Goal: Task Accomplishment & Management: Use online tool/utility

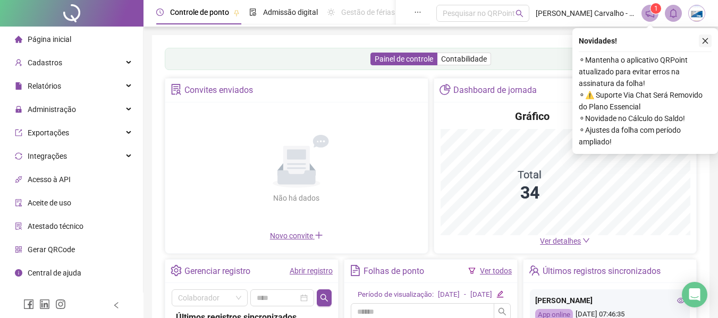
click at [705, 45] on button "button" at bounding box center [705, 41] width 13 height 13
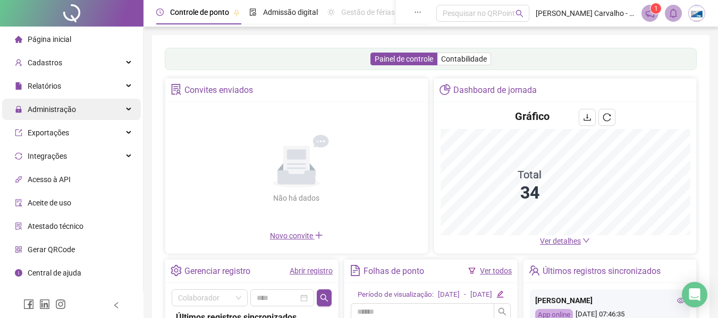
click at [125, 112] on div "Administração" at bounding box center [71, 109] width 139 height 21
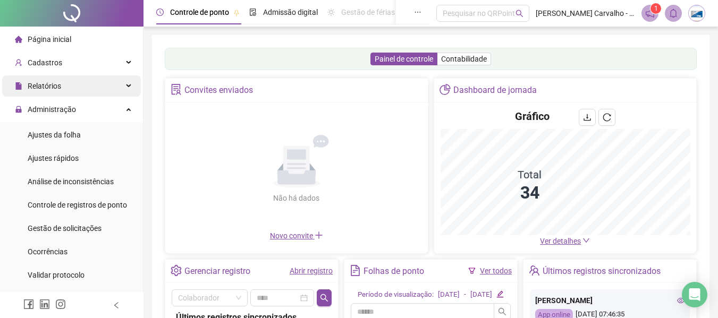
click at [131, 86] on div "Relatórios" at bounding box center [71, 85] width 139 height 21
click at [127, 86] on icon at bounding box center [129, 86] width 5 height 0
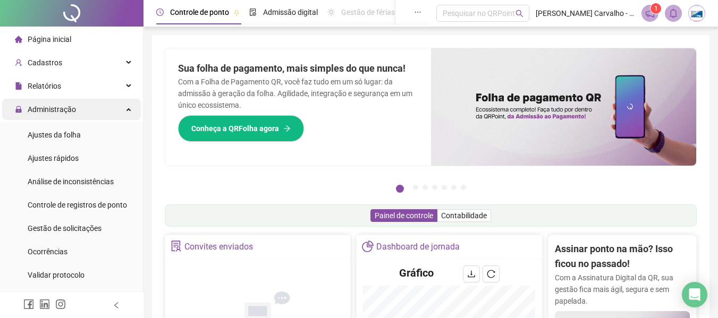
click at [111, 112] on div "Administração" at bounding box center [71, 109] width 139 height 21
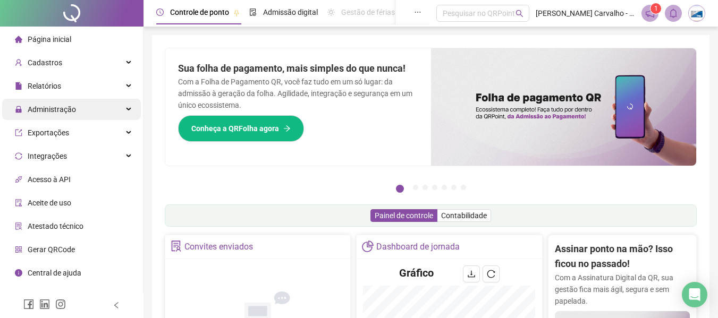
click at [111, 112] on div "Administração" at bounding box center [71, 109] width 139 height 21
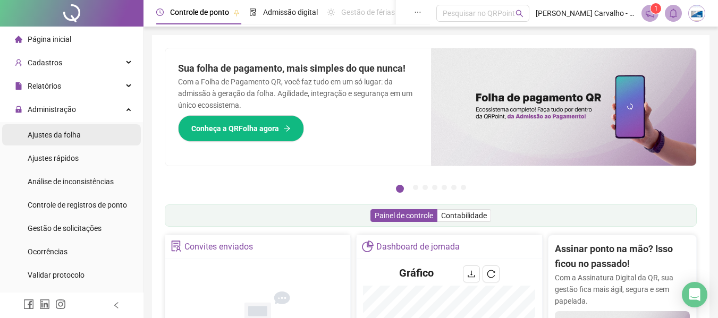
click at [74, 139] on span "Ajustes da folha" at bounding box center [54, 135] width 53 height 9
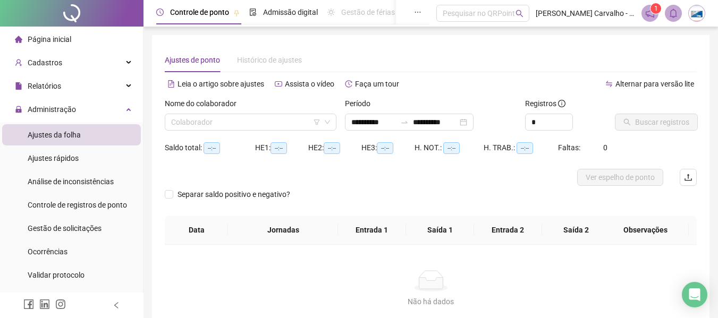
type input "**********"
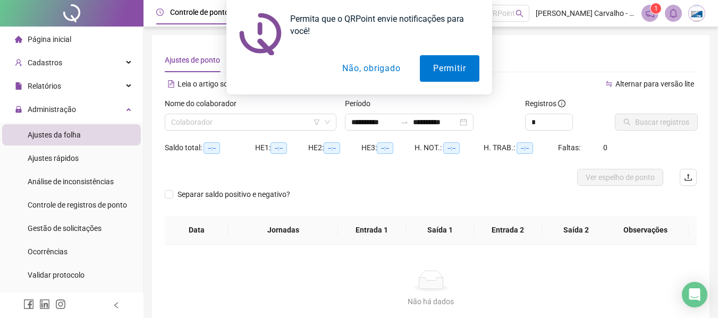
click at [384, 73] on button "Não, obrigado" at bounding box center [371, 68] width 85 height 27
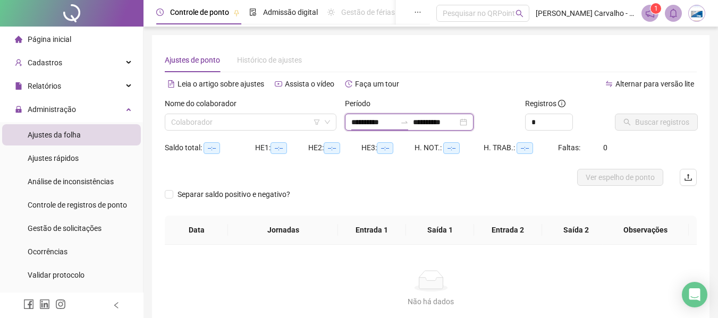
click at [385, 120] on input "**********" at bounding box center [373, 122] width 45 height 12
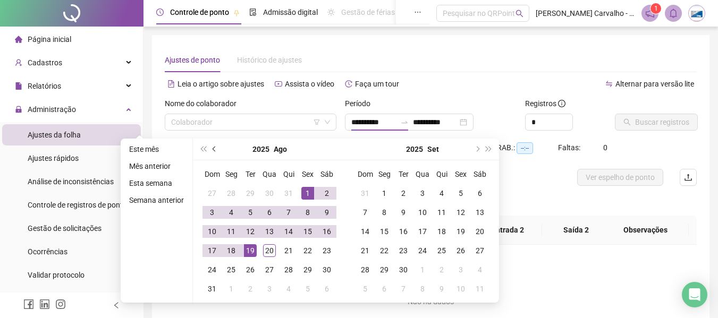
click at [214, 154] on button "prev-year" at bounding box center [215, 149] width 12 height 21
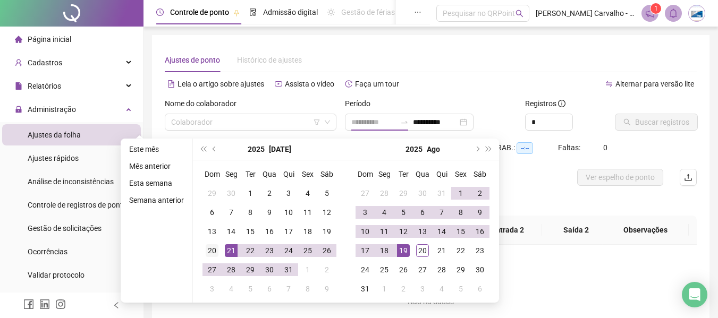
type input "**********"
click at [214, 251] on div "20" at bounding box center [212, 250] width 13 height 13
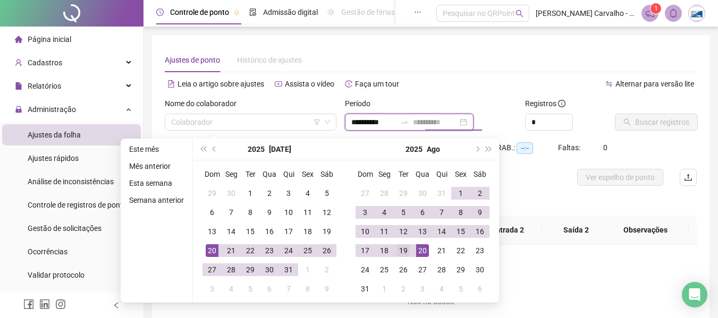
type input "**********"
click at [404, 250] on div "19" at bounding box center [403, 250] width 13 height 13
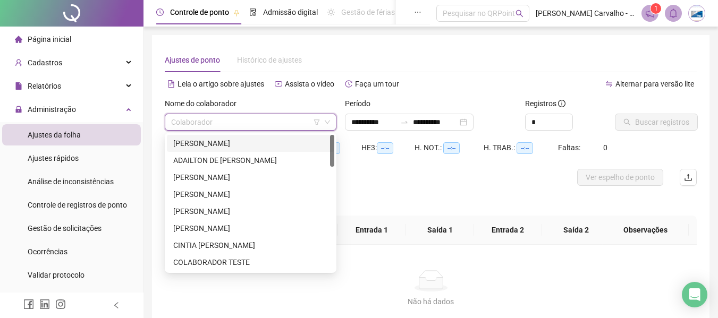
click at [279, 126] on input "search" at bounding box center [245, 122] width 149 height 16
click at [247, 166] on div "ADAILTON DE [PERSON_NAME]" at bounding box center [250, 160] width 167 height 17
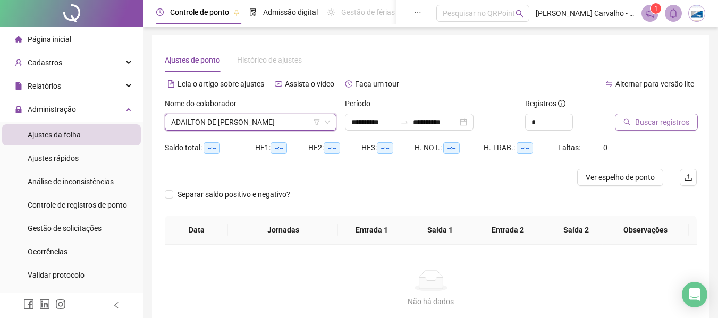
click at [639, 126] on span "Buscar registros" at bounding box center [662, 122] width 54 height 12
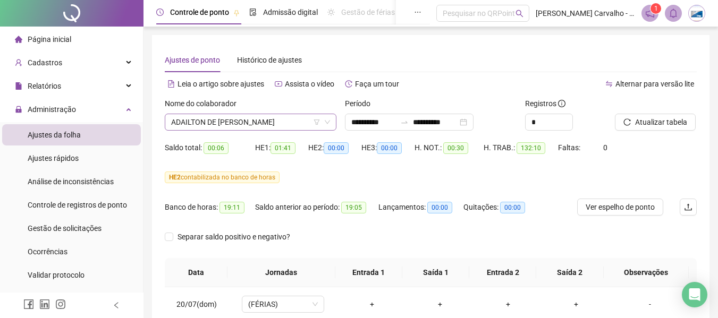
click at [279, 126] on span "ADAILTON DE [PERSON_NAME]" at bounding box center [250, 122] width 159 height 16
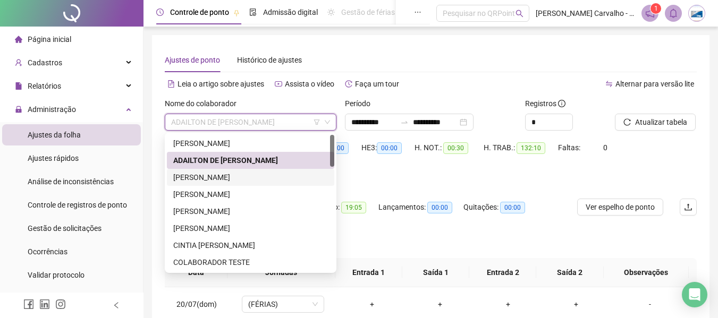
click at [283, 175] on div "[PERSON_NAME]" at bounding box center [250, 178] width 155 height 12
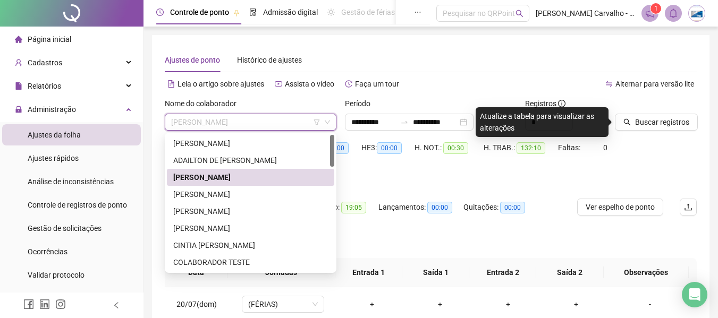
click at [294, 123] on span "[PERSON_NAME]" at bounding box center [250, 122] width 159 height 16
click at [224, 193] on div "[PERSON_NAME]" at bounding box center [250, 195] width 155 height 12
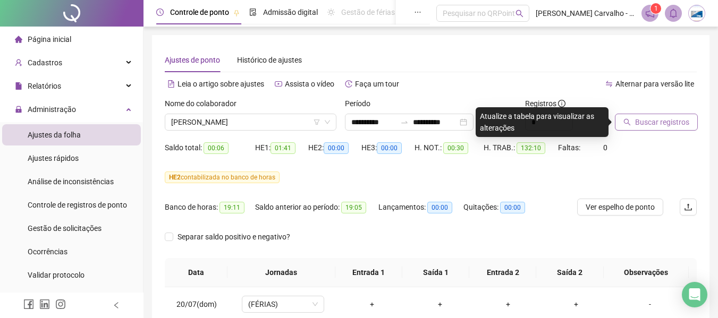
click at [629, 124] on icon "search" at bounding box center [627, 122] width 7 height 7
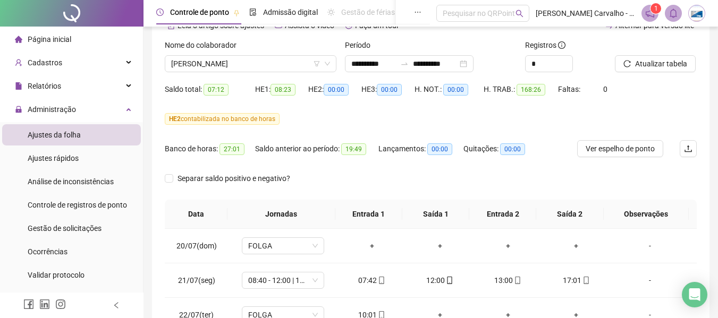
scroll to position [53, 0]
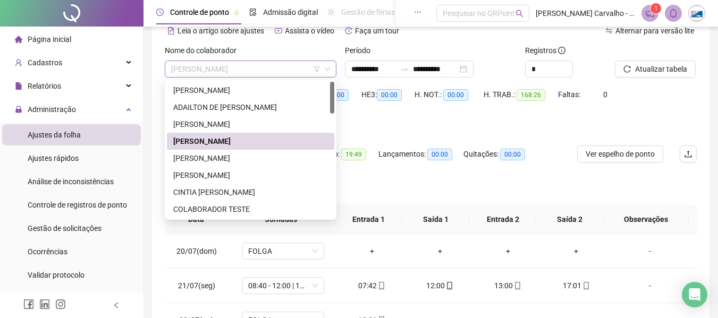
click at [290, 69] on span "[PERSON_NAME]" at bounding box center [250, 69] width 159 height 16
click at [253, 159] on div "[PERSON_NAME]" at bounding box center [250, 159] width 155 height 12
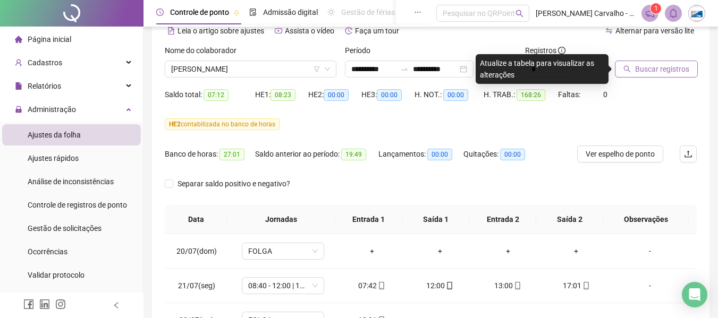
click at [666, 70] on span "Buscar registros" at bounding box center [662, 69] width 54 height 12
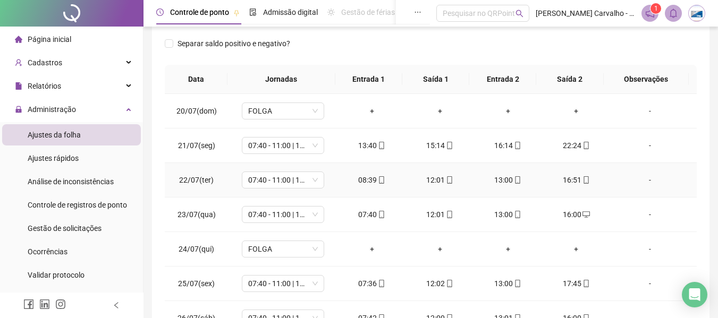
scroll to position [0, 0]
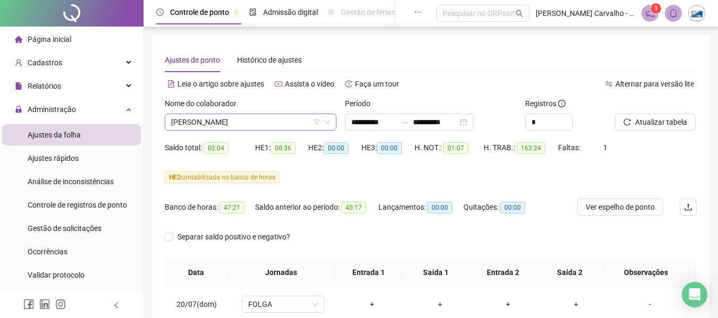
click at [280, 118] on span "[PERSON_NAME]" at bounding box center [250, 122] width 159 height 16
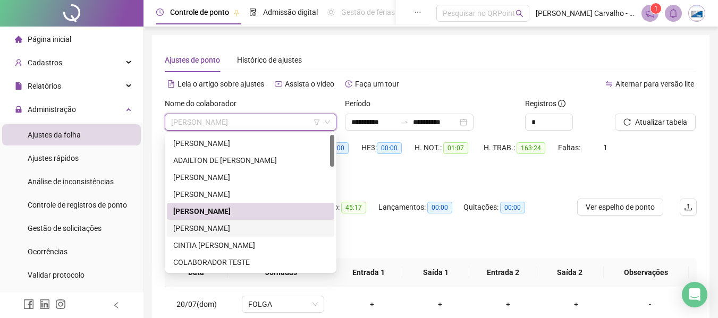
click at [247, 223] on div "[PERSON_NAME]" at bounding box center [250, 229] width 155 height 12
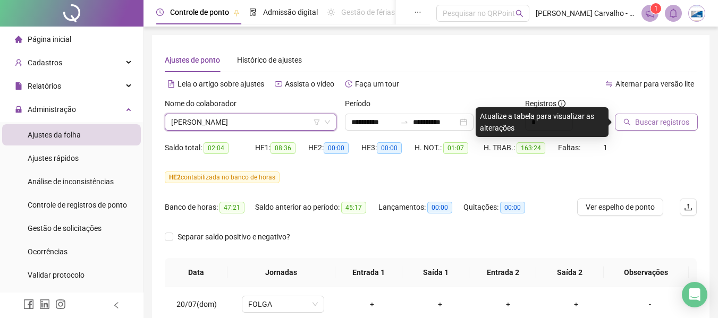
click at [644, 122] on span "Buscar registros" at bounding box center [662, 122] width 54 height 12
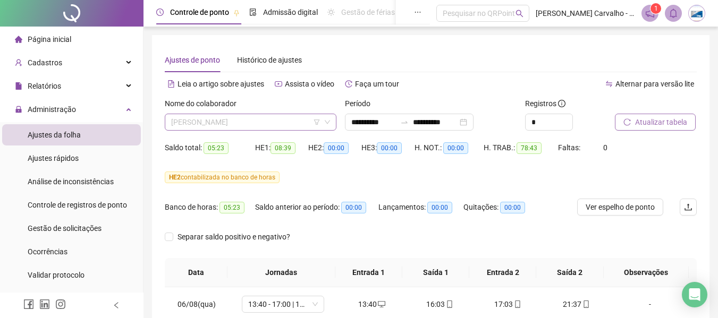
click at [282, 124] on span "[PERSON_NAME]" at bounding box center [250, 122] width 159 height 16
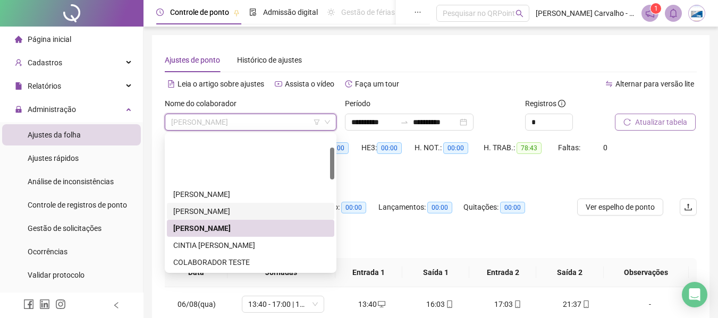
scroll to position [53, 0]
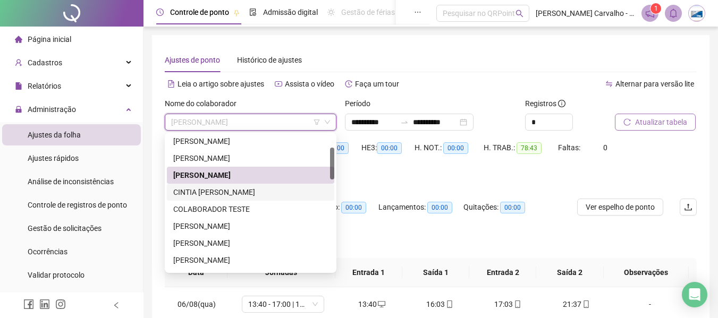
click at [256, 195] on div "CINTIA [PERSON_NAME]" at bounding box center [250, 193] width 155 height 12
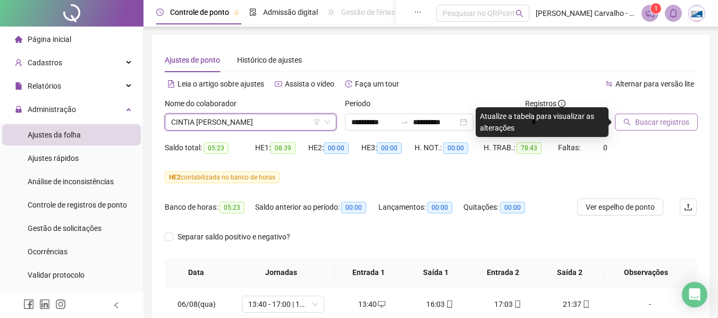
click at [648, 119] on span "Buscar registros" at bounding box center [662, 122] width 54 height 12
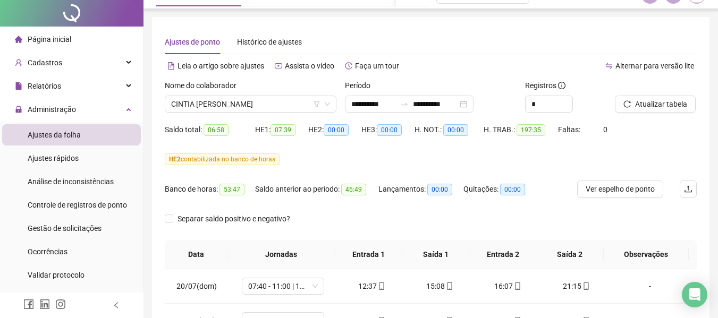
scroll to position [0, 0]
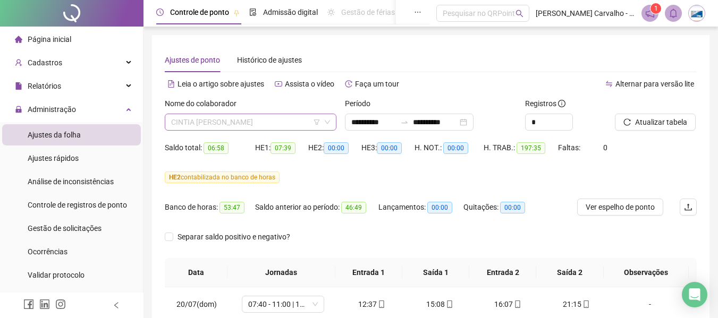
click at [265, 124] on span "CINTIA [PERSON_NAME]" at bounding box center [250, 122] width 159 height 16
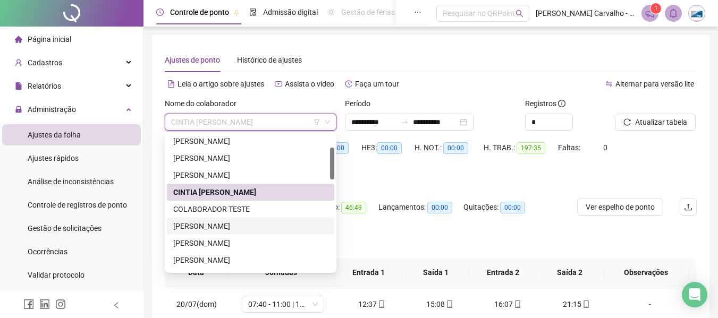
click at [236, 225] on div "[PERSON_NAME]" at bounding box center [250, 227] width 155 height 12
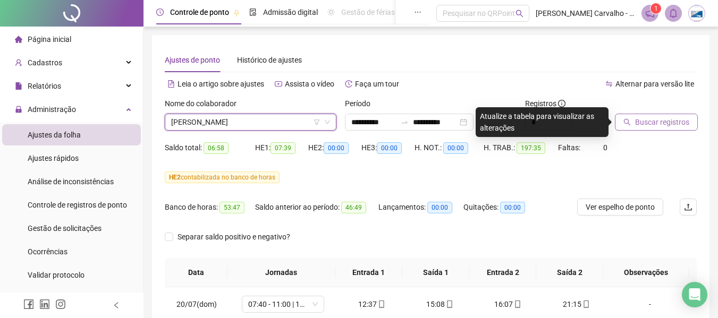
click at [624, 127] on button "Buscar registros" at bounding box center [656, 122] width 83 height 17
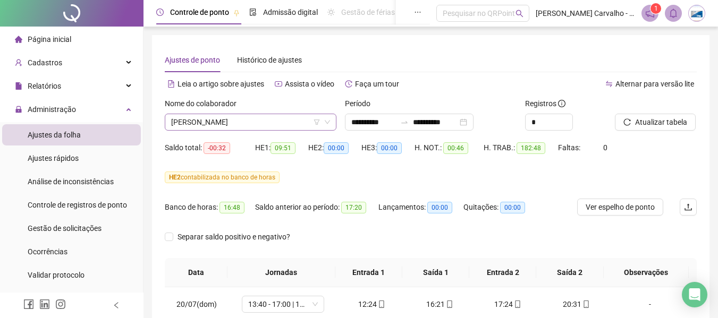
click at [291, 121] on span "[PERSON_NAME]" at bounding box center [250, 122] width 159 height 16
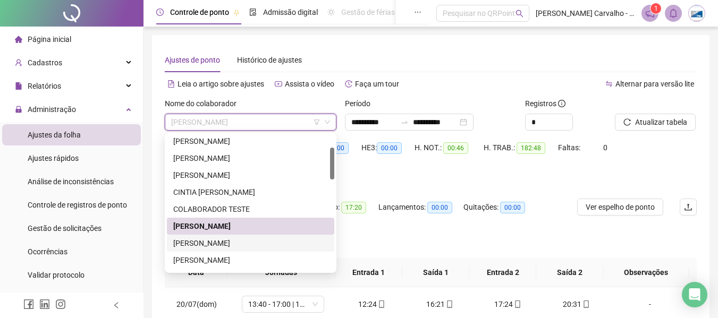
click at [248, 242] on div "[PERSON_NAME]" at bounding box center [250, 244] width 155 height 12
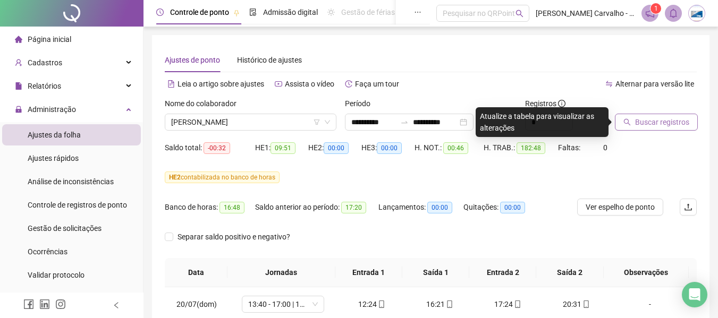
click at [645, 129] on button "Buscar registros" at bounding box center [656, 122] width 83 height 17
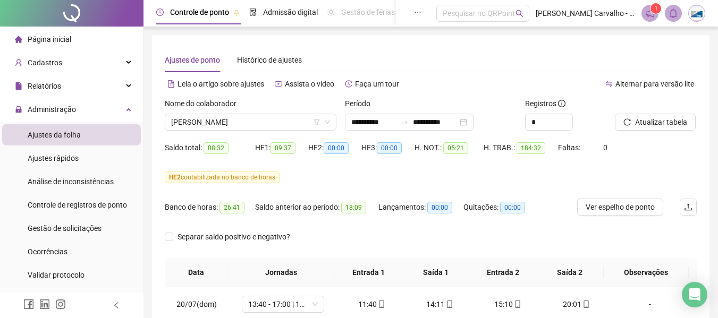
drag, startPoint x: 102, startPoint y: 343, endPoint x: 77, endPoint y: 343, distance: 25.0
click at [77, 318] on html "**********" at bounding box center [359, 159] width 718 height 318
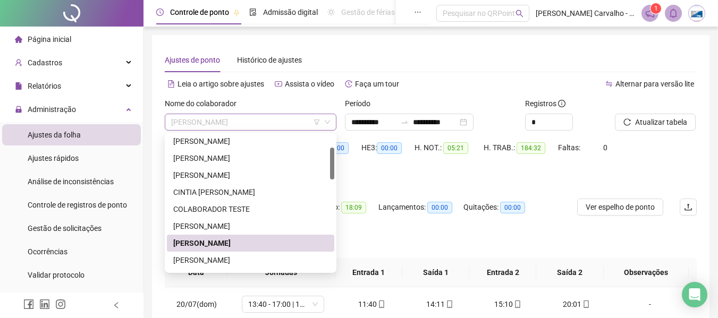
click at [281, 125] on span "[PERSON_NAME]" at bounding box center [250, 122] width 159 height 16
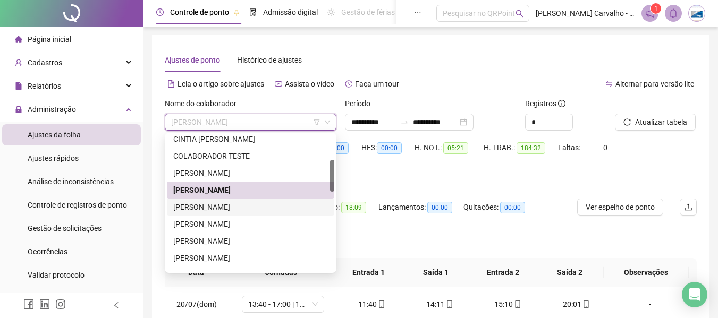
click at [256, 207] on div "[PERSON_NAME]" at bounding box center [250, 207] width 155 height 12
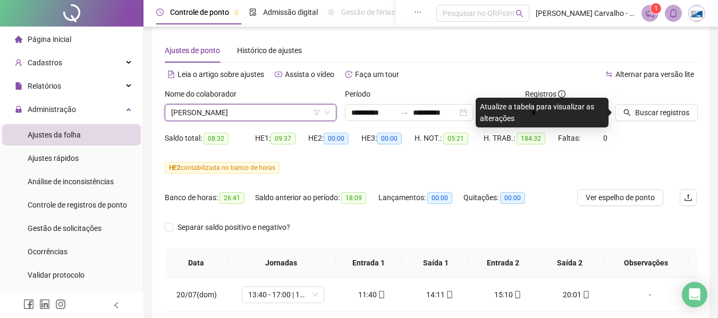
scroll to position [0, 0]
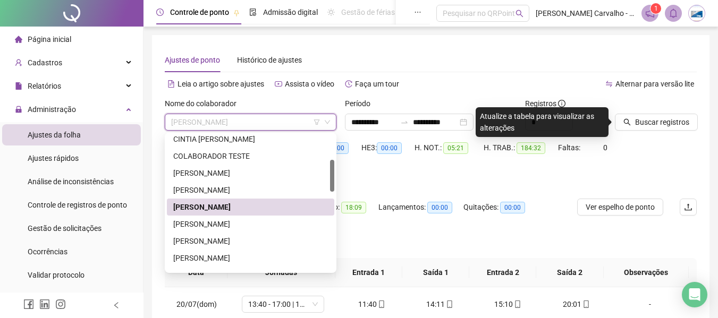
click at [289, 125] on span "[PERSON_NAME]" at bounding box center [250, 122] width 159 height 16
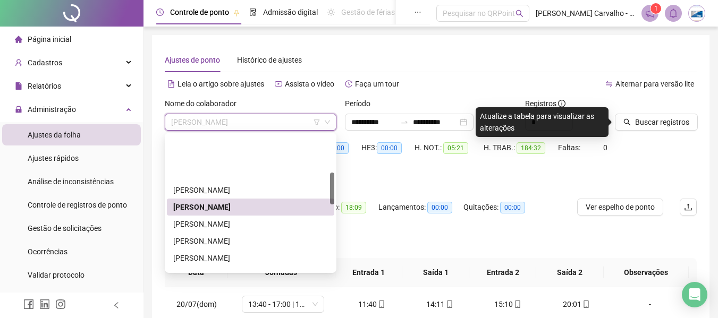
scroll to position [159, 0]
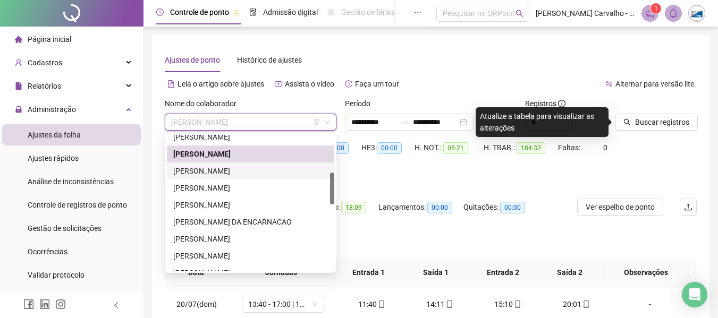
click at [246, 167] on div "[PERSON_NAME]" at bounding box center [250, 171] width 155 height 12
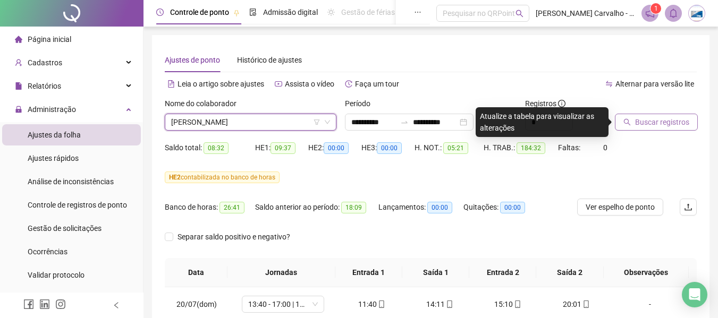
click at [648, 119] on span "Buscar registros" at bounding box center [662, 122] width 54 height 12
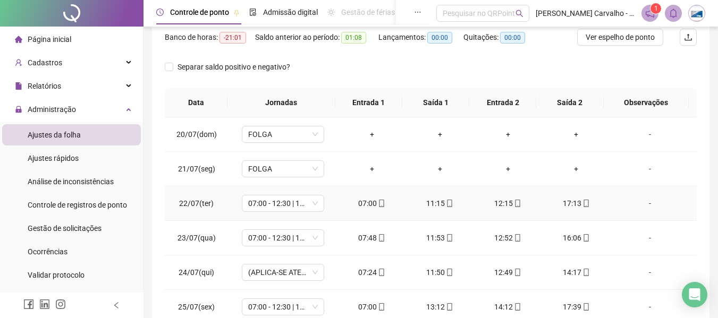
scroll to position [0, 0]
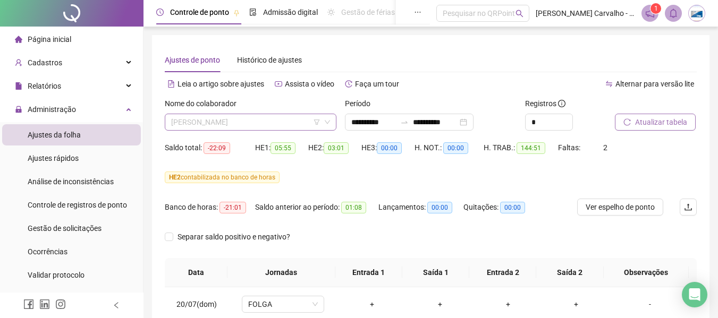
click at [281, 124] on span "[PERSON_NAME]" at bounding box center [250, 122] width 159 height 16
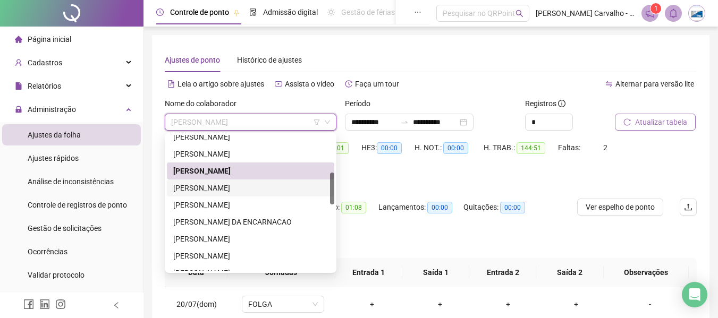
click at [245, 191] on div "[PERSON_NAME]" at bounding box center [250, 188] width 155 height 12
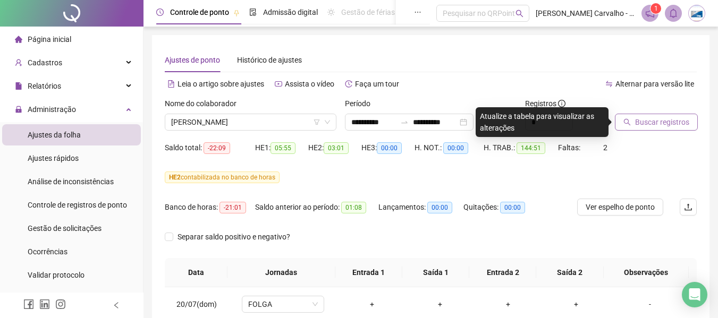
click at [637, 124] on span "Buscar registros" at bounding box center [662, 122] width 54 height 12
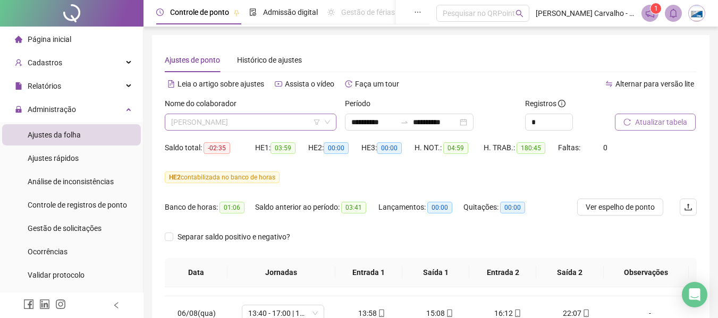
click at [262, 120] on span "[PERSON_NAME]" at bounding box center [250, 122] width 159 height 16
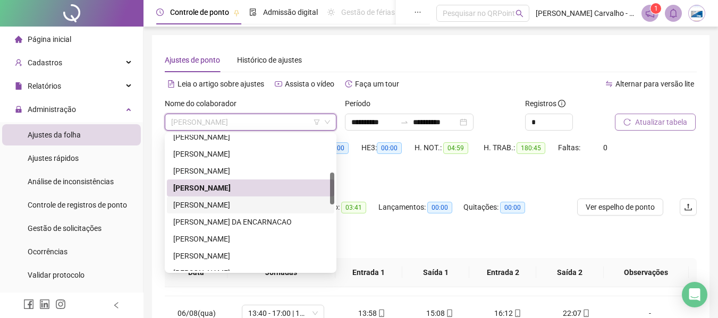
click at [228, 207] on div "[PERSON_NAME]" at bounding box center [250, 205] width 155 height 12
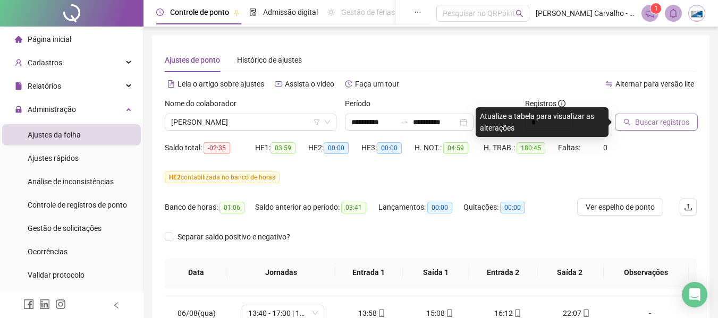
click at [653, 121] on span "Buscar registros" at bounding box center [662, 122] width 54 height 12
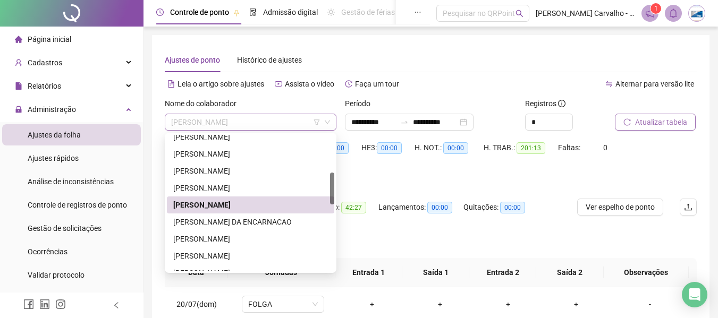
click at [277, 121] on span "[PERSON_NAME]" at bounding box center [250, 122] width 159 height 16
click at [258, 223] on div "[PERSON_NAME] DA ENCARNACAO" at bounding box center [250, 222] width 155 height 12
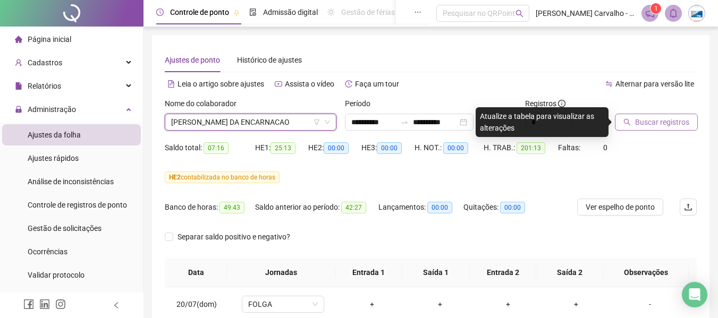
click at [640, 128] on button "Buscar registros" at bounding box center [656, 122] width 83 height 17
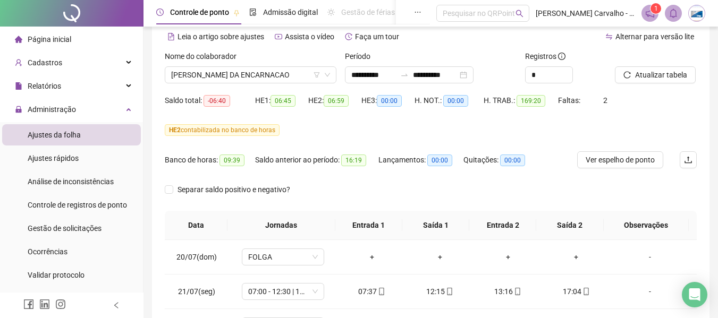
scroll to position [42, 0]
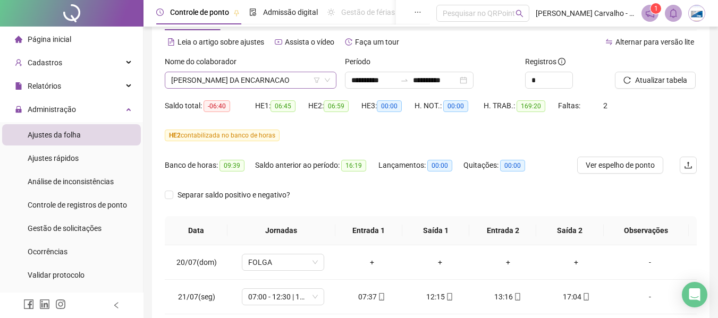
click at [296, 81] on span "[PERSON_NAME] DA ENCARNACAO" at bounding box center [250, 80] width 159 height 16
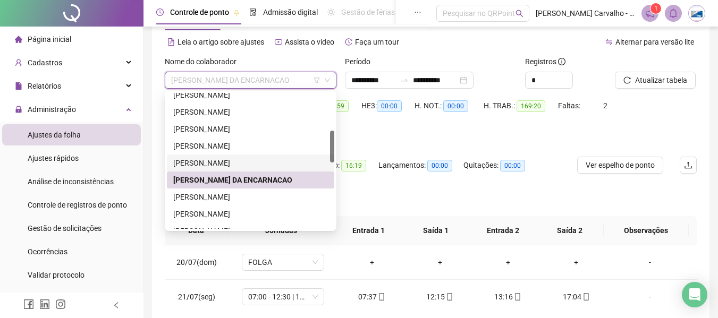
scroll to position [213, 0]
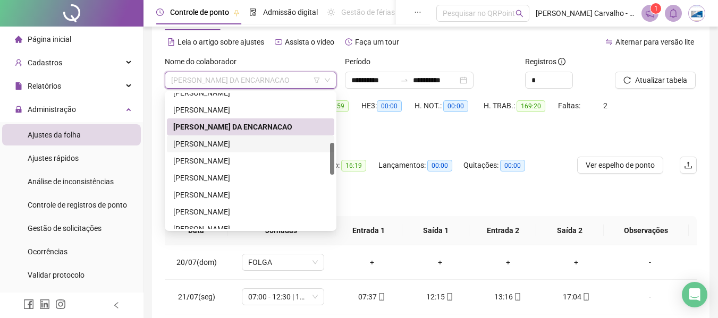
click at [251, 148] on div "[PERSON_NAME]" at bounding box center [250, 144] width 155 height 12
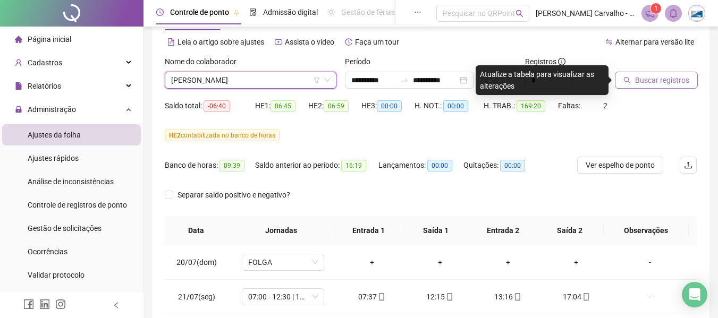
click at [643, 77] on span "Buscar registros" at bounding box center [662, 80] width 54 height 12
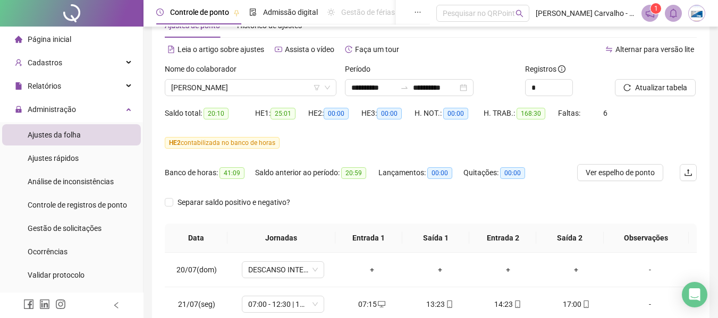
scroll to position [53, 0]
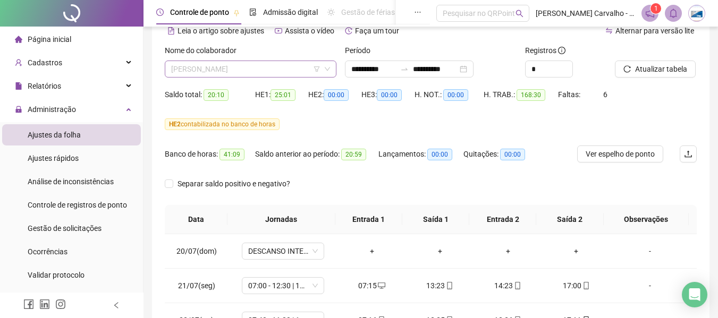
click at [284, 68] on span "[PERSON_NAME]" at bounding box center [250, 69] width 159 height 16
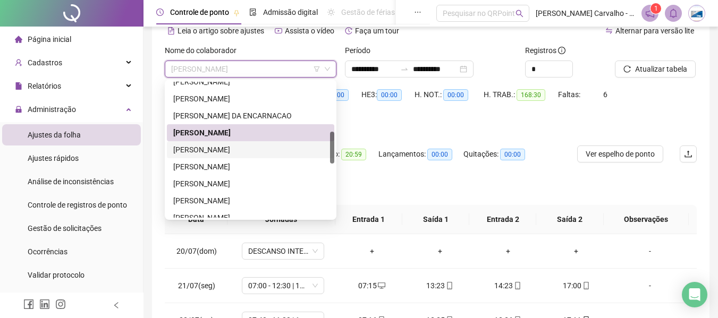
click at [258, 151] on div "[PERSON_NAME]" at bounding box center [250, 150] width 155 height 12
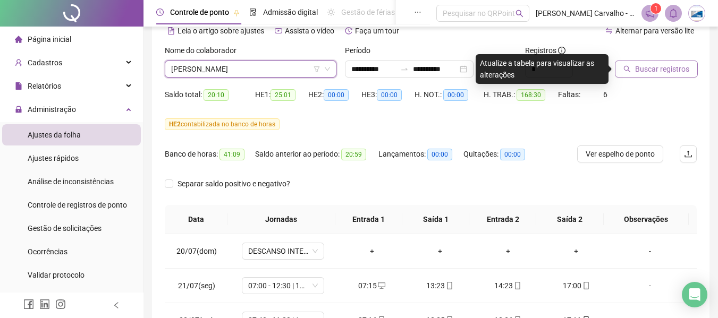
click at [642, 62] on button "Buscar registros" at bounding box center [656, 69] width 83 height 17
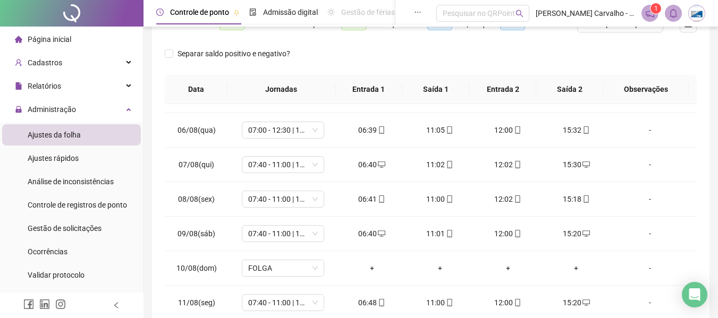
scroll to position [0, 0]
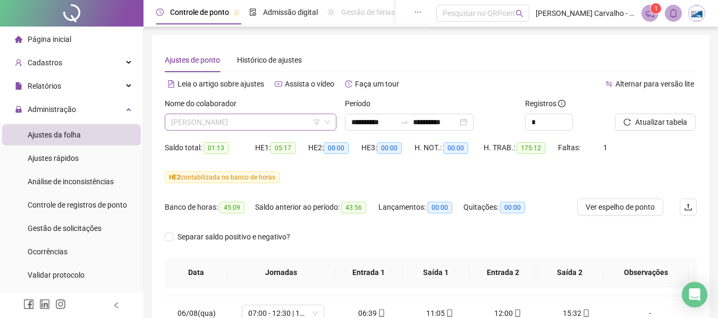
click at [271, 123] on span "[PERSON_NAME]" at bounding box center [250, 122] width 159 height 16
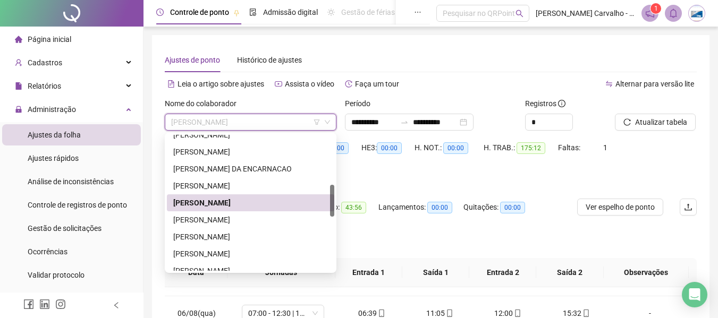
scroll to position [266, 0]
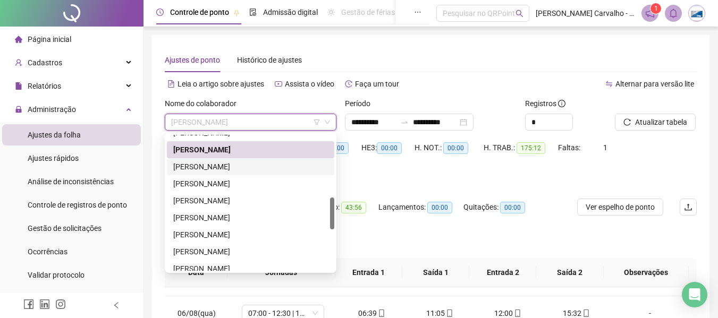
click at [241, 170] on div "[PERSON_NAME]" at bounding box center [250, 167] width 155 height 12
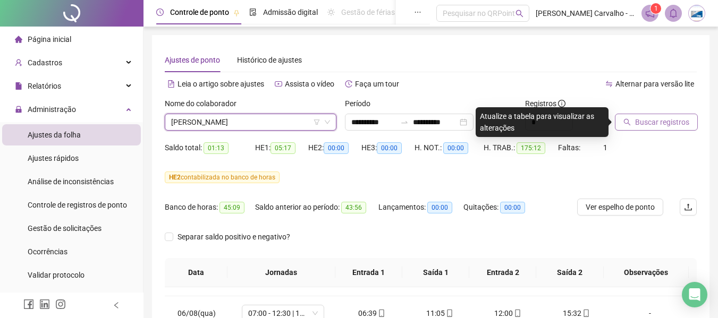
click at [643, 120] on span "Buscar registros" at bounding box center [662, 122] width 54 height 12
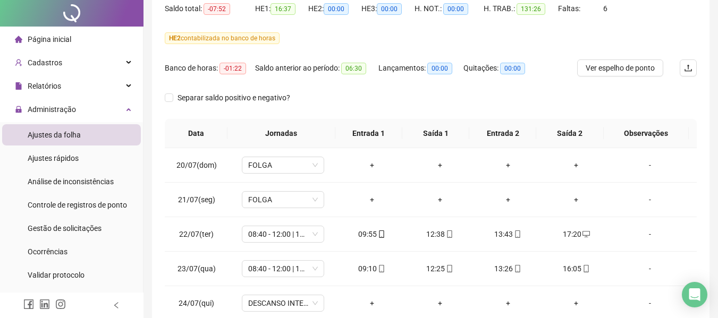
scroll to position [0, 0]
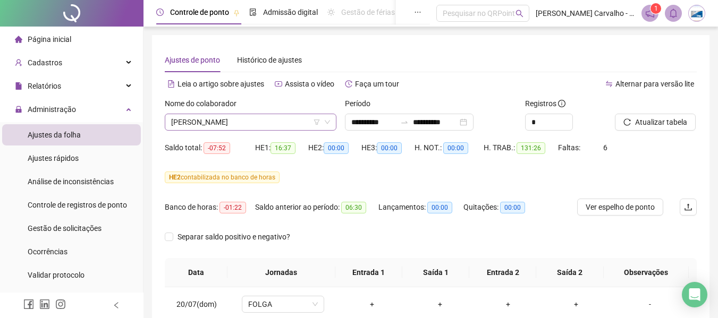
click at [262, 120] on span "[PERSON_NAME]" at bounding box center [250, 122] width 159 height 16
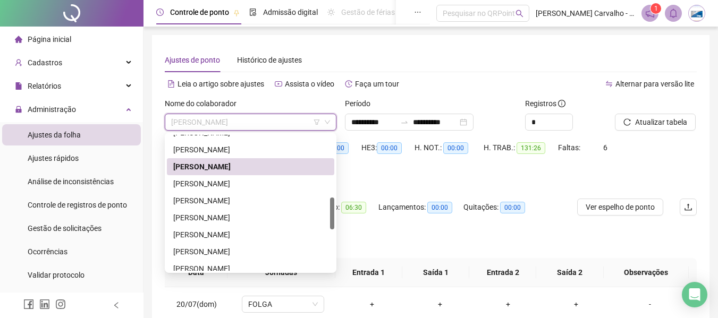
click at [284, 118] on span "[PERSON_NAME]" at bounding box center [250, 122] width 159 height 16
click at [279, 124] on span "[PERSON_NAME]" at bounding box center [250, 122] width 159 height 16
click at [250, 185] on div "[PERSON_NAME]" at bounding box center [250, 184] width 155 height 12
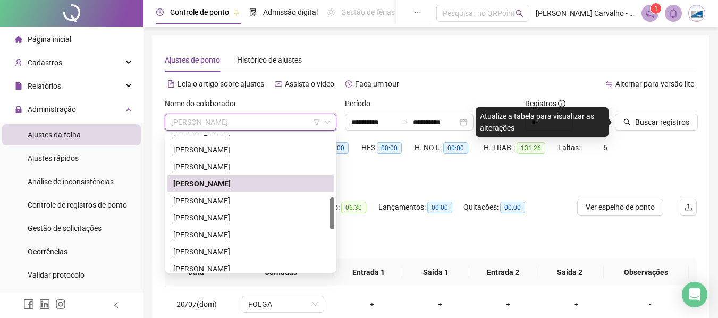
click at [277, 125] on span "[PERSON_NAME]" at bounding box center [250, 122] width 159 height 16
click at [260, 204] on div "[PERSON_NAME]" at bounding box center [250, 201] width 155 height 12
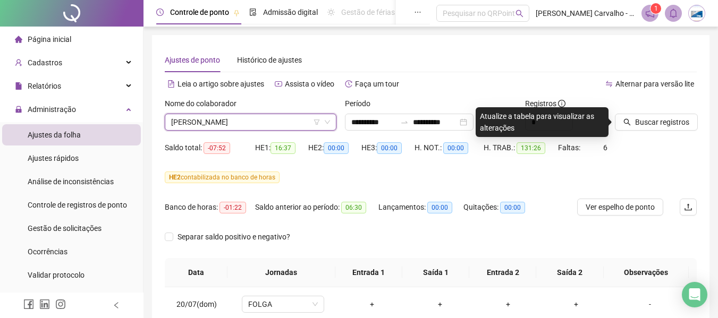
click at [286, 120] on span "[PERSON_NAME]" at bounding box center [250, 122] width 159 height 16
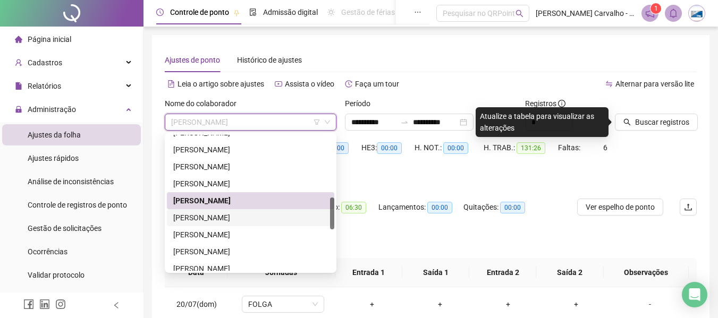
click at [247, 222] on div "[PERSON_NAME]" at bounding box center [250, 218] width 155 height 12
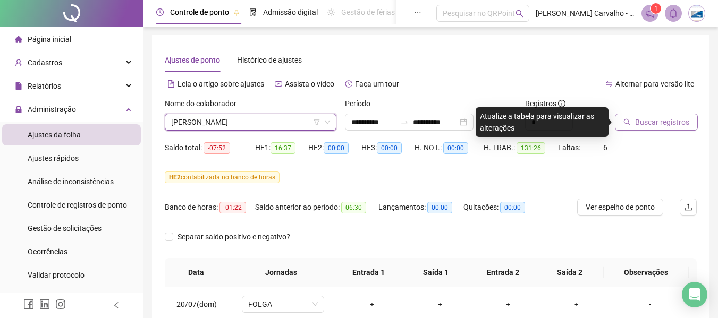
click at [644, 128] on span "Buscar registros" at bounding box center [662, 122] width 54 height 12
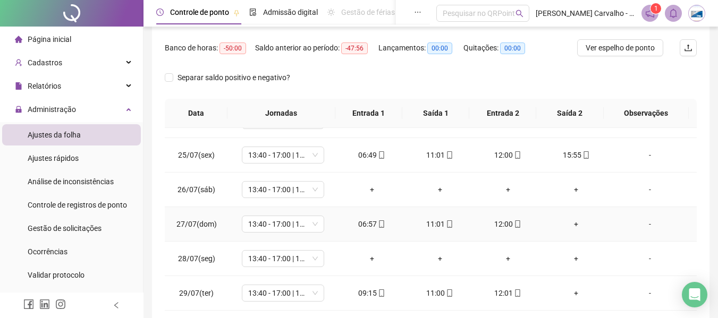
scroll to position [213, 0]
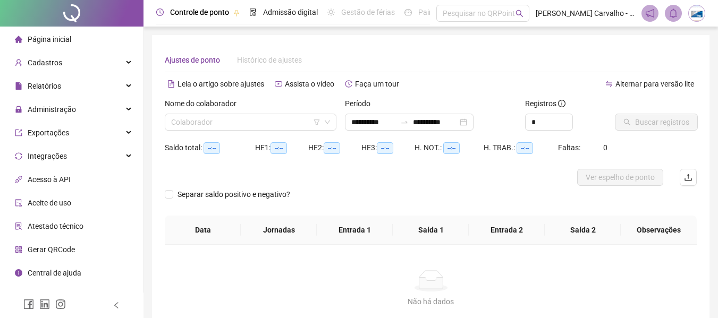
type input "**********"
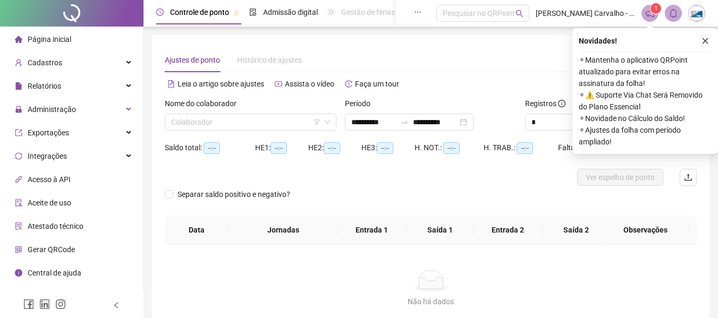
scroll to position [74, 0]
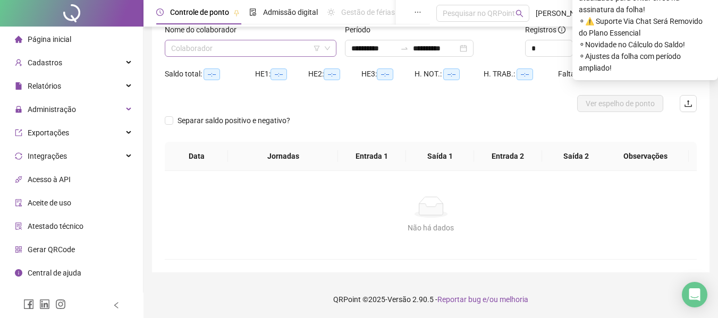
click at [259, 51] on input "search" at bounding box center [245, 48] width 149 height 16
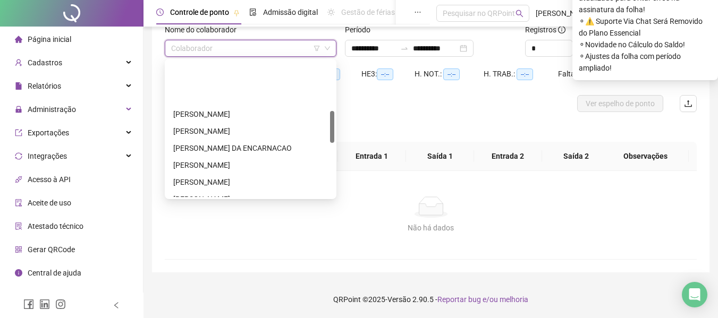
scroll to position [213, 0]
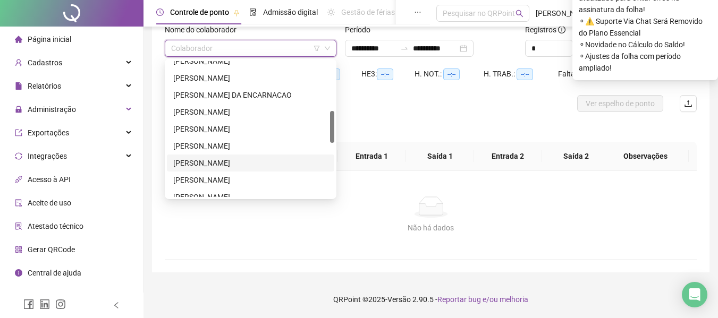
click at [233, 161] on div "LINDAURA SOUZA DE CARVALHO" at bounding box center [250, 163] width 155 height 12
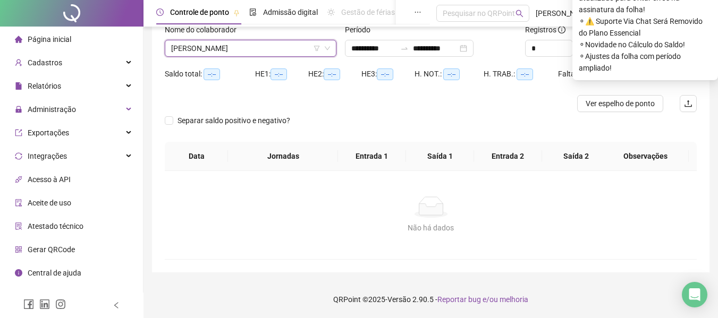
click at [275, 52] on span "LINDAURA SOUZA DE CARVALHO" at bounding box center [250, 48] width 159 height 16
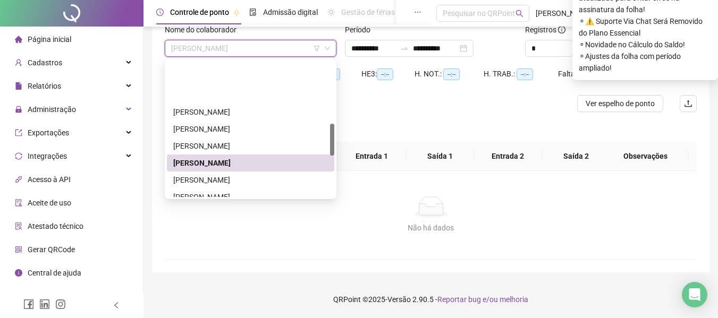
scroll to position [266, 0]
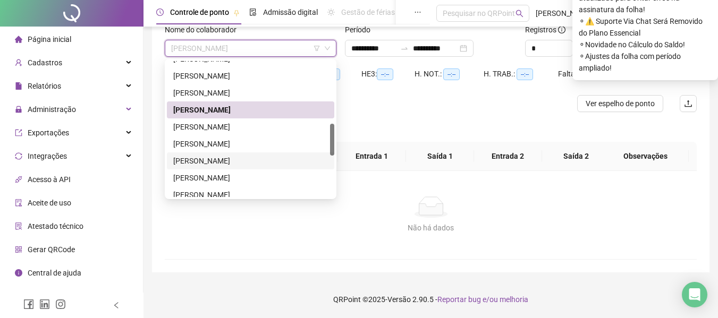
click at [240, 163] on div "MARCIA NASCIMENTO DOS SANTOS" at bounding box center [250, 161] width 155 height 12
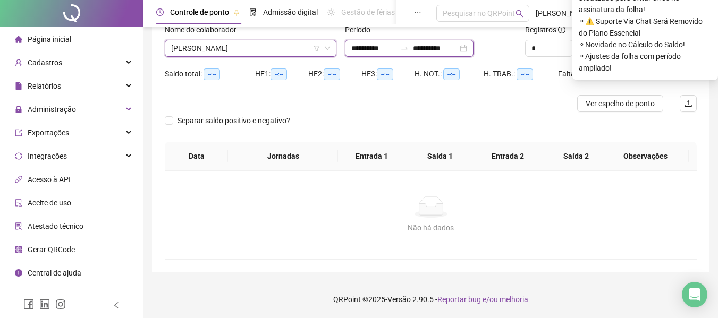
click at [381, 48] on input "**********" at bounding box center [373, 49] width 45 height 12
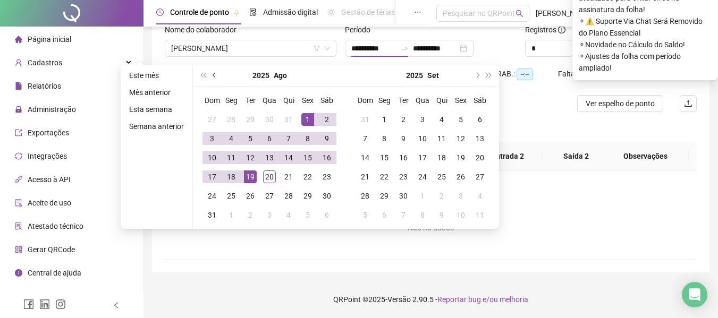
click at [215, 75] on span "prev-year" at bounding box center [215, 75] width 5 height 5
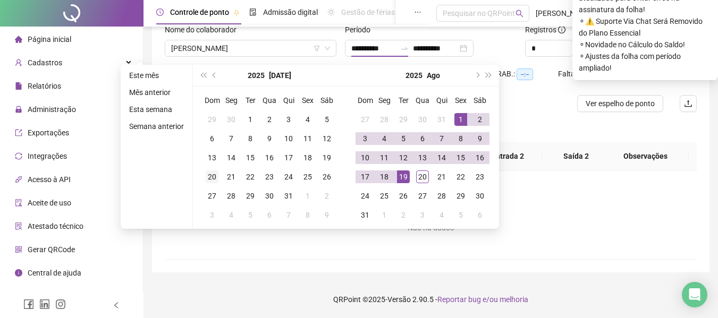
type input "**********"
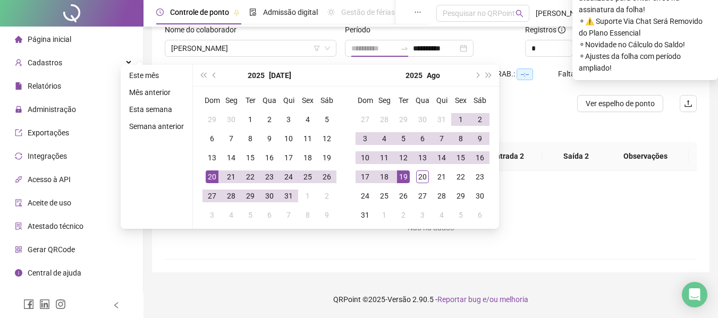
click at [210, 177] on div "20" at bounding box center [212, 177] width 13 height 13
type input "**********"
click at [542, 109] on div at bounding box center [364, 103] width 399 height 17
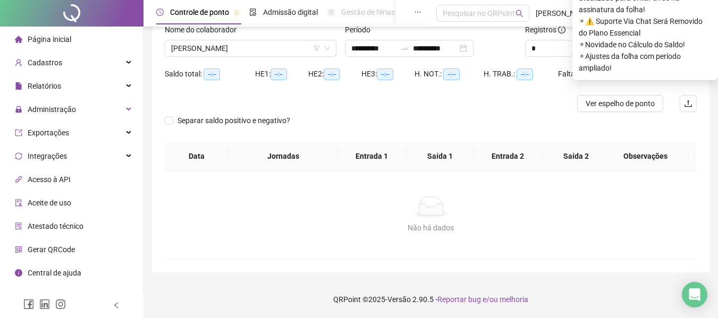
click at [673, 124] on div "Separar saldo positivo e negativo?" at bounding box center [431, 127] width 532 height 30
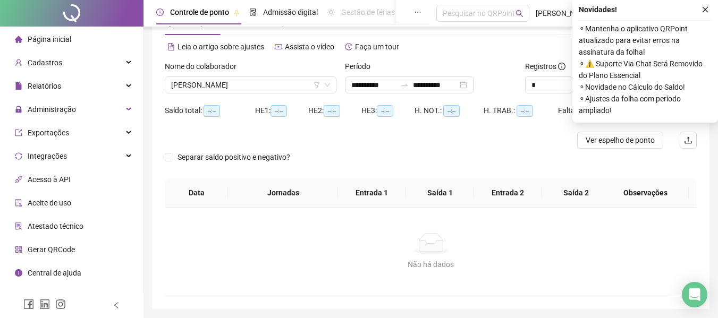
scroll to position [0, 0]
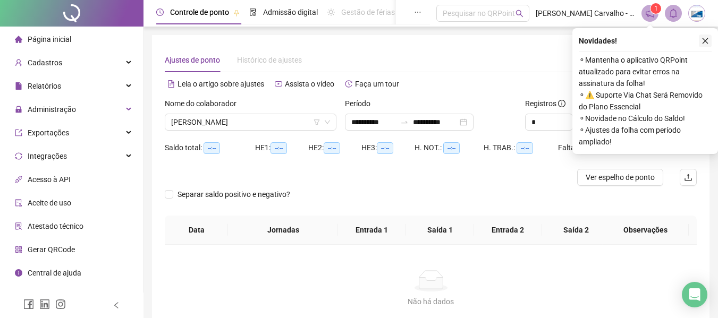
click at [703, 38] on icon "close" at bounding box center [705, 40] width 7 height 7
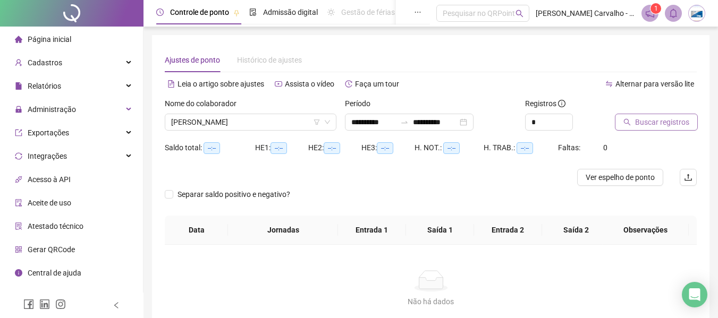
click at [641, 123] on span "Buscar registros" at bounding box center [662, 122] width 54 height 12
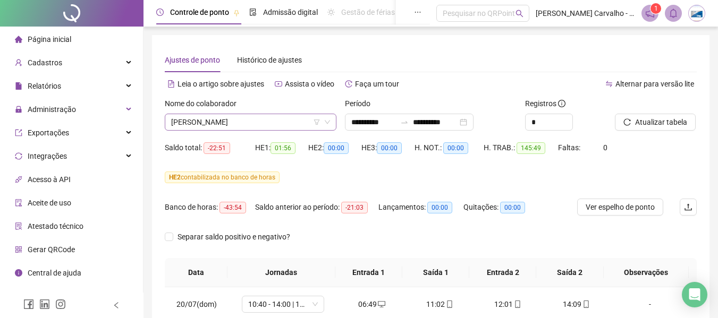
click at [270, 124] on span "[PERSON_NAME]" at bounding box center [250, 122] width 159 height 16
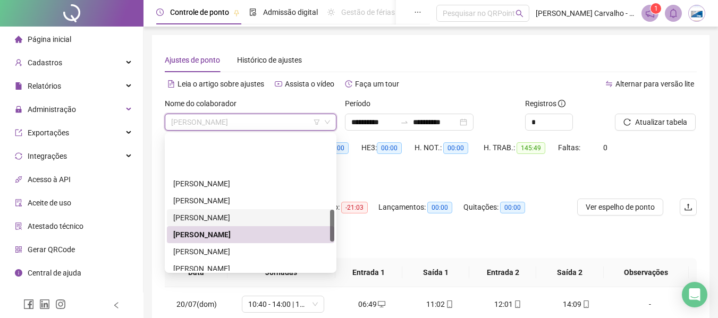
scroll to position [319, 0]
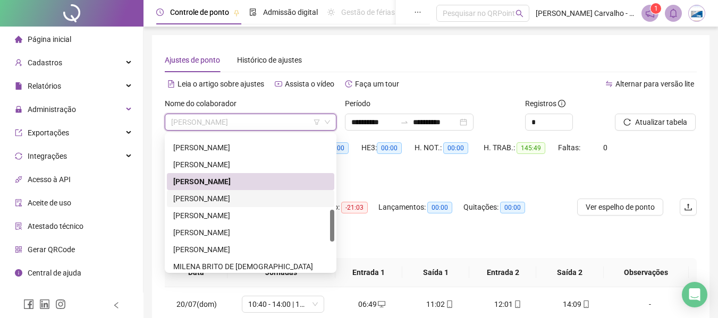
click at [235, 203] on div "[PERSON_NAME]" at bounding box center [250, 199] width 155 height 12
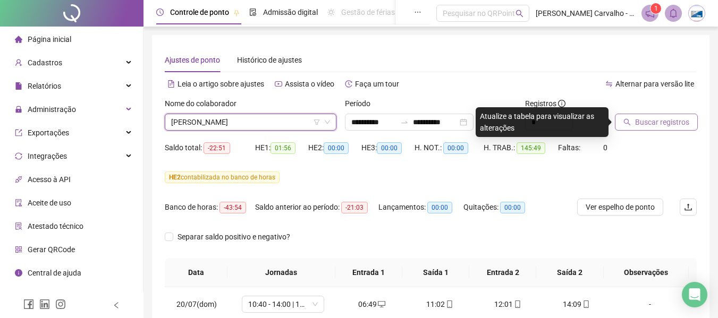
click at [647, 118] on span "Buscar registros" at bounding box center [662, 122] width 54 height 12
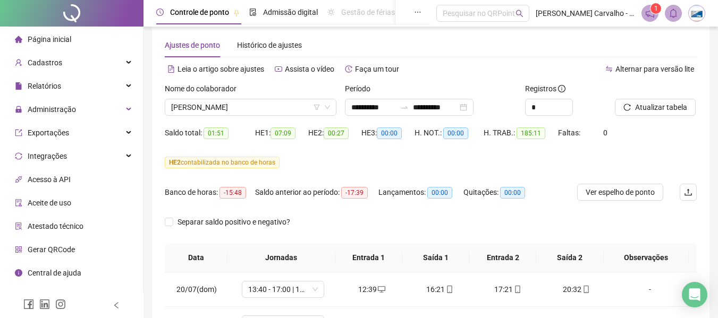
scroll to position [0, 0]
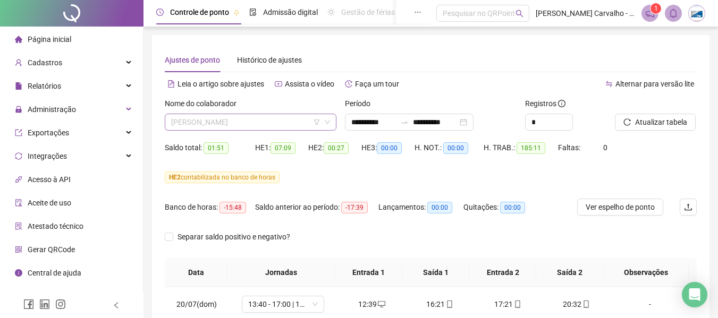
click at [285, 119] on span "[PERSON_NAME]" at bounding box center [250, 122] width 159 height 16
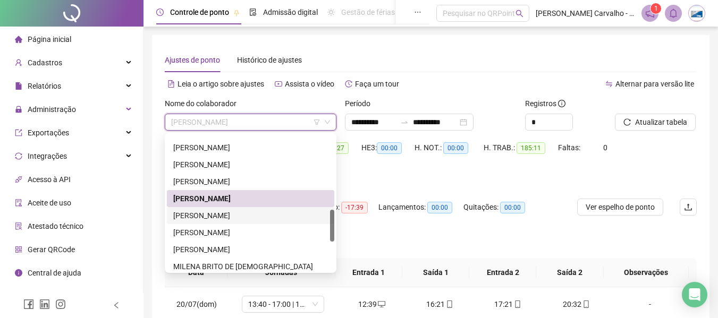
click at [269, 216] on div "[PERSON_NAME]" at bounding box center [250, 216] width 155 height 12
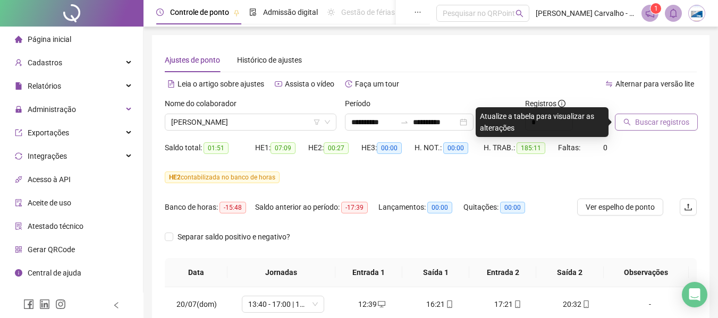
click at [648, 114] on button "Buscar registros" at bounding box center [656, 122] width 83 height 17
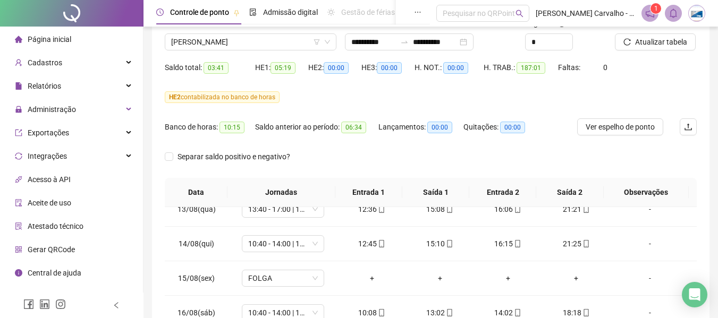
scroll to position [71, 0]
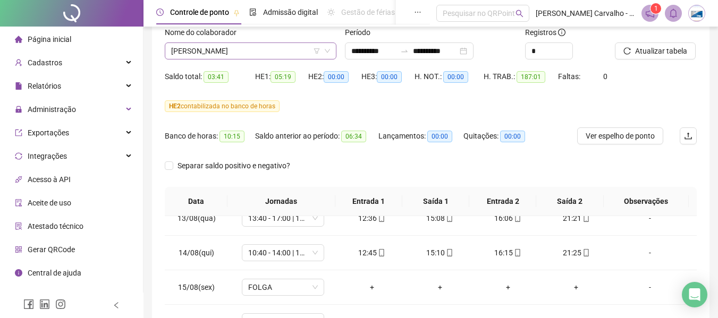
click at [280, 51] on span "[PERSON_NAME]" at bounding box center [250, 51] width 159 height 16
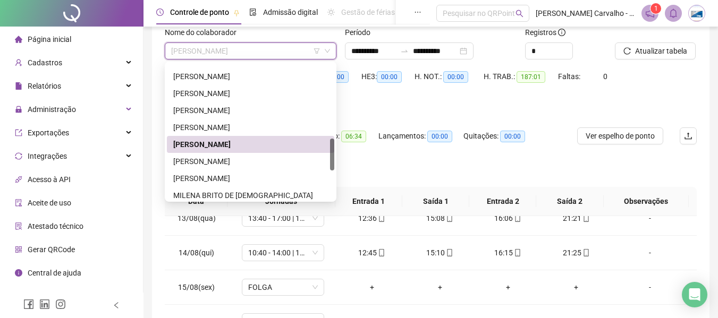
scroll to position [372, 0]
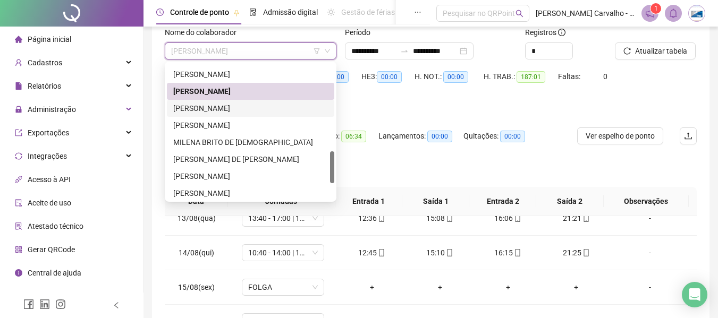
click at [242, 106] on div "[PERSON_NAME]" at bounding box center [250, 109] width 155 height 12
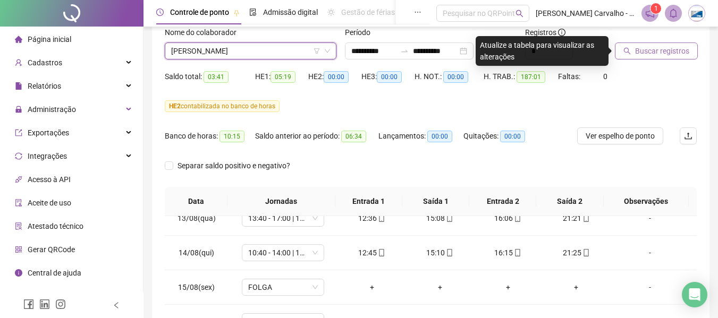
click at [638, 50] on span "Buscar registros" at bounding box center [662, 51] width 54 height 12
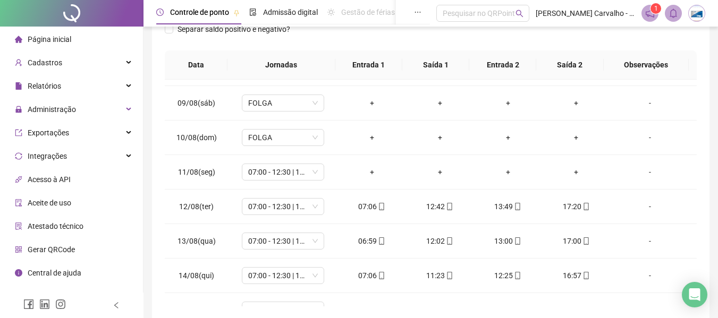
scroll to position [42, 0]
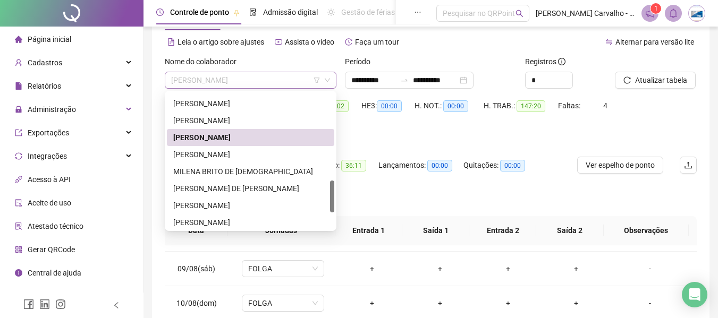
click at [292, 78] on span "[PERSON_NAME]" at bounding box center [250, 80] width 159 height 16
click at [268, 153] on div "MARLI DOS SANTOS VINHAS" at bounding box center [250, 155] width 155 height 12
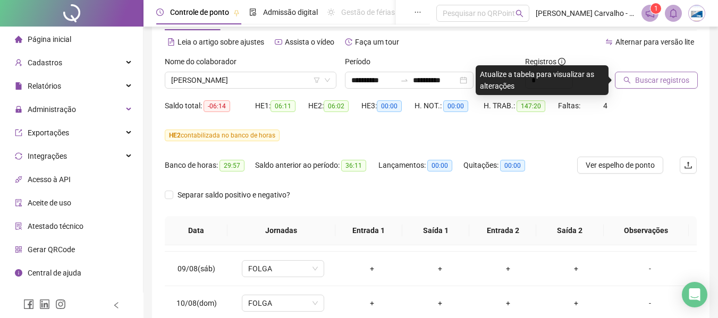
click at [636, 77] on span "Buscar registros" at bounding box center [662, 80] width 54 height 12
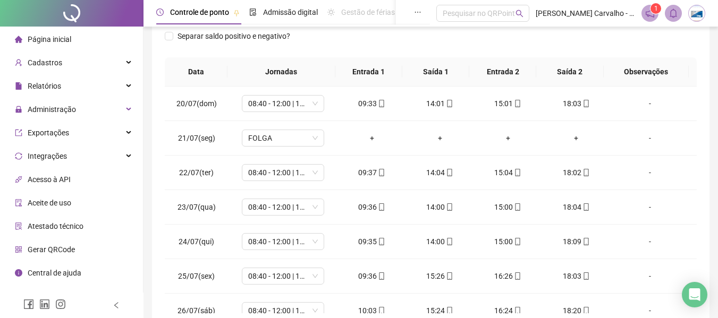
scroll to position [0, 0]
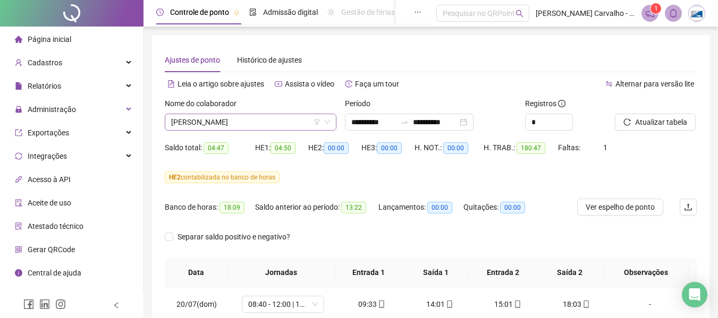
click at [280, 122] on span "MARLI DOS SANTOS VINHAS" at bounding box center [250, 122] width 159 height 16
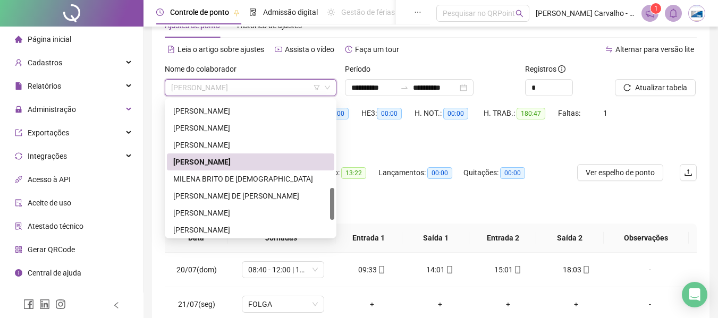
scroll to position [53, 0]
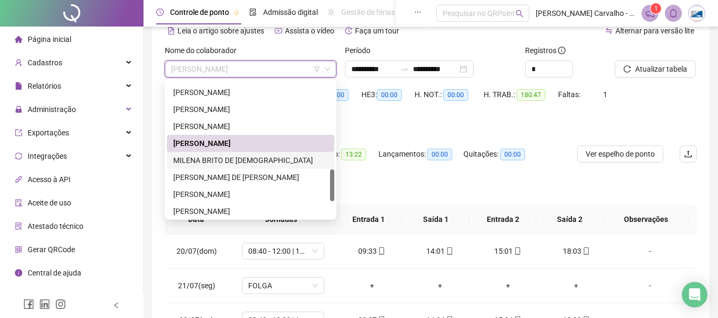
click at [245, 162] on div "MILENA BRITO DE JESUS" at bounding box center [250, 161] width 155 height 12
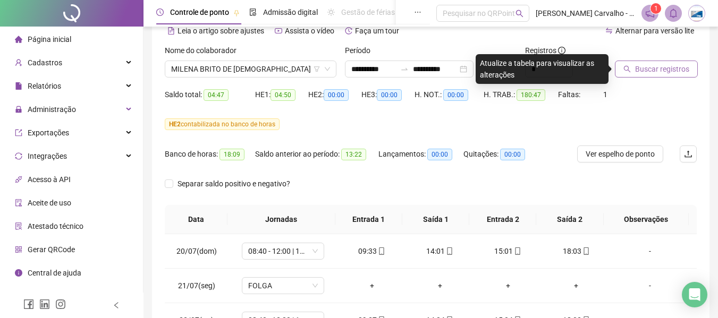
click at [637, 69] on span "Buscar registros" at bounding box center [662, 69] width 54 height 12
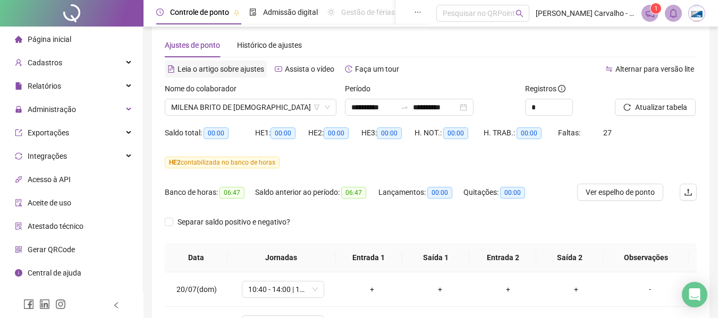
scroll to position [0, 0]
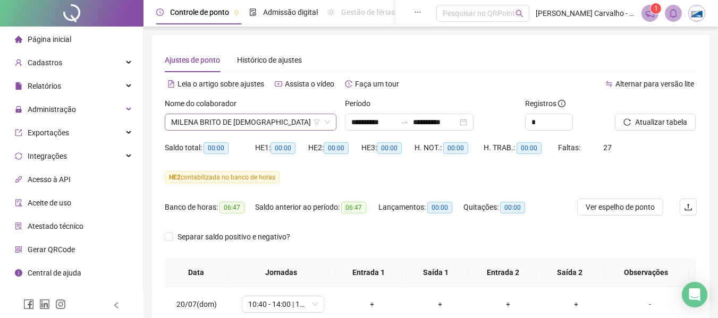
click at [268, 121] on span "MILENA BRITO DE JESUS" at bounding box center [250, 122] width 159 height 16
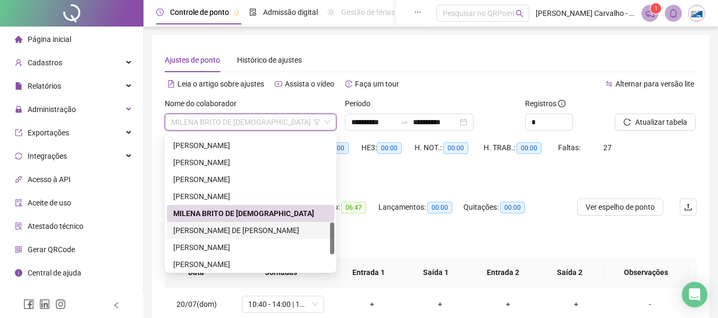
scroll to position [425, 0]
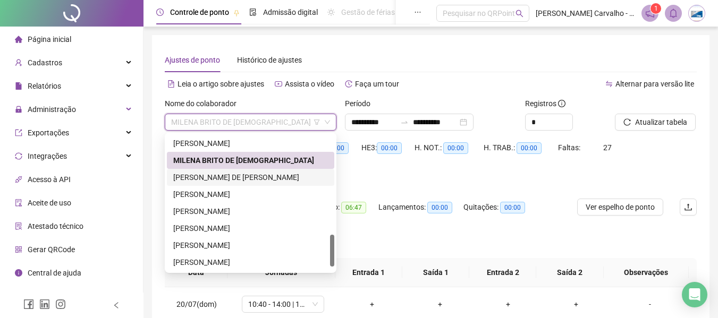
click at [262, 180] on div "NIVIA STEFANE DE JESUS MACEDO" at bounding box center [250, 178] width 155 height 12
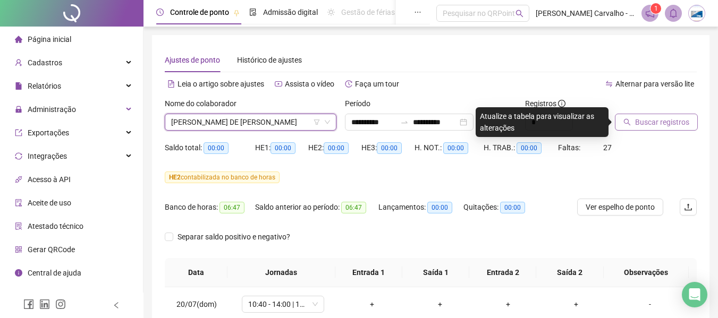
click at [644, 123] on span "Buscar registros" at bounding box center [662, 122] width 54 height 12
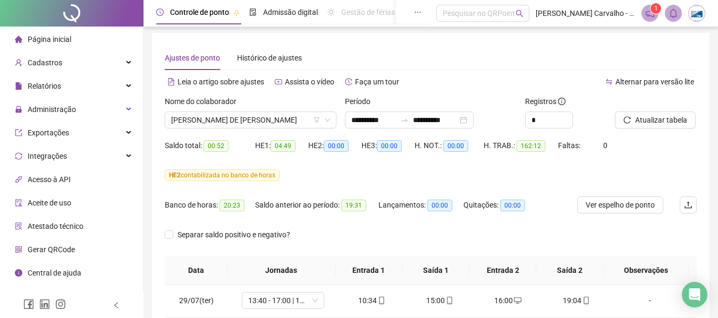
scroll to position [0, 0]
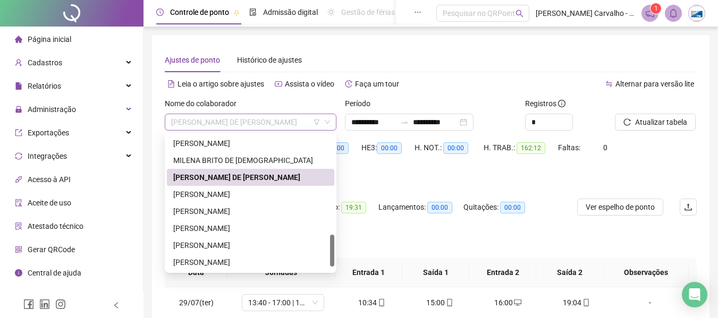
click at [287, 127] on span "NIVIA STEFANE DE JESUS MACEDO" at bounding box center [250, 122] width 159 height 16
click at [249, 193] on div "[PERSON_NAME]" at bounding box center [250, 195] width 155 height 12
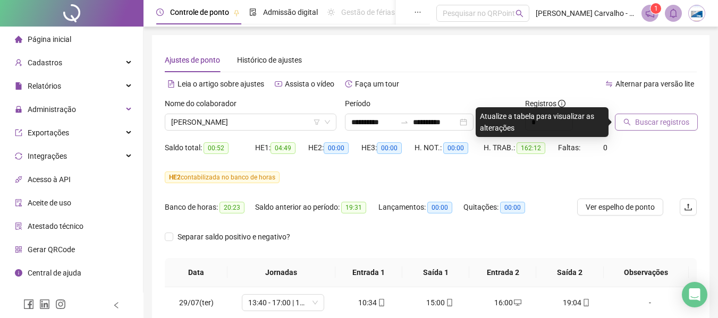
click at [654, 127] on span "Buscar registros" at bounding box center [662, 122] width 54 height 12
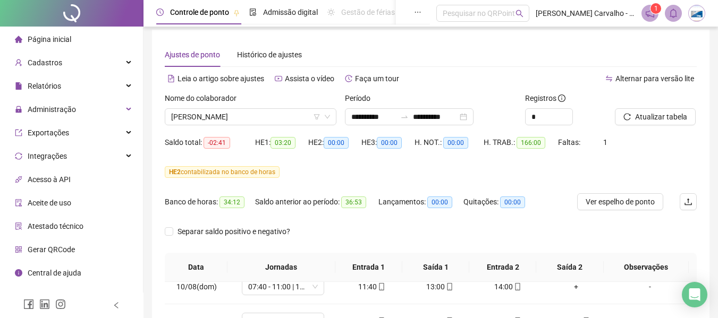
scroll to position [4, 0]
click at [284, 108] on div "Nome do colaborador" at bounding box center [251, 102] width 172 height 16
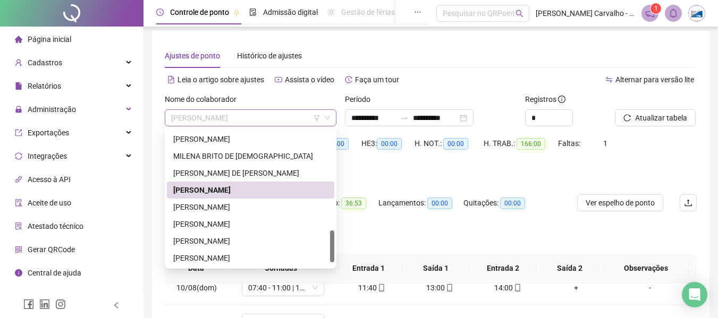
click at [286, 117] on span "[PERSON_NAME]" at bounding box center [250, 118] width 159 height 16
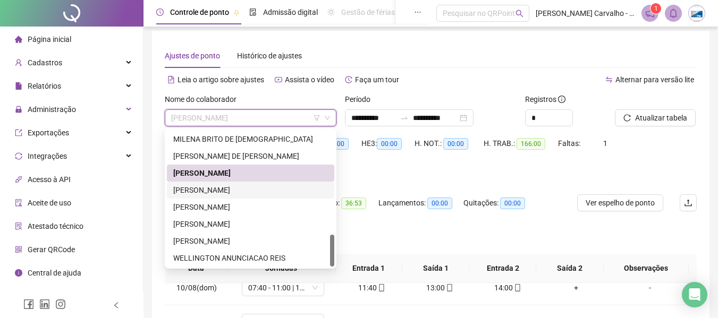
click at [231, 190] on div "TATIANA SOUZA SANTOS" at bounding box center [250, 190] width 155 height 12
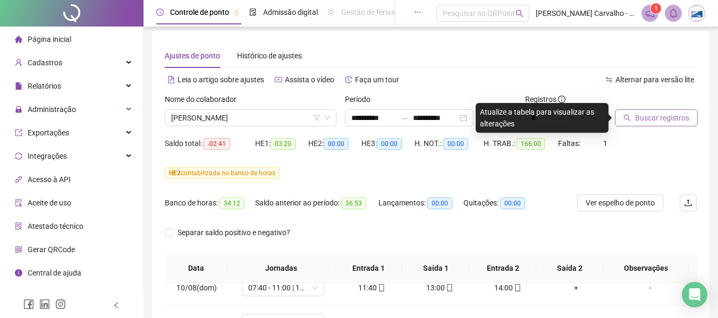
click at [637, 119] on span "Buscar registros" at bounding box center [662, 118] width 54 height 12
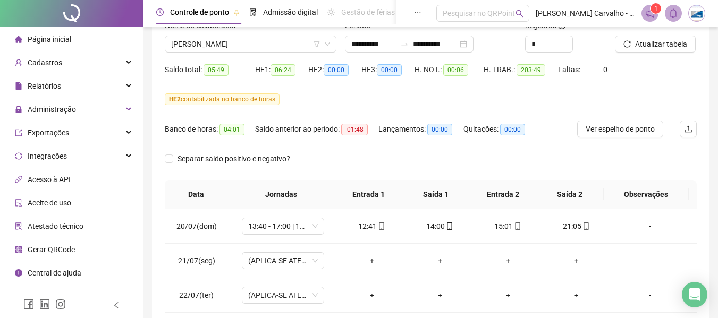
scroll to position [42, 0]
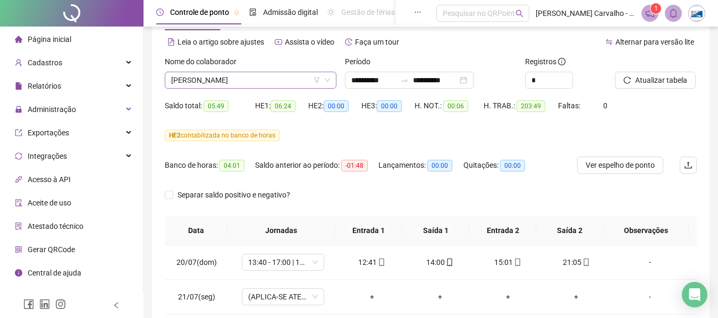
click at [254, 77] on span "TATIANA SOUZA SANTOS" at bounding box center [250, 80] width 159 height 16
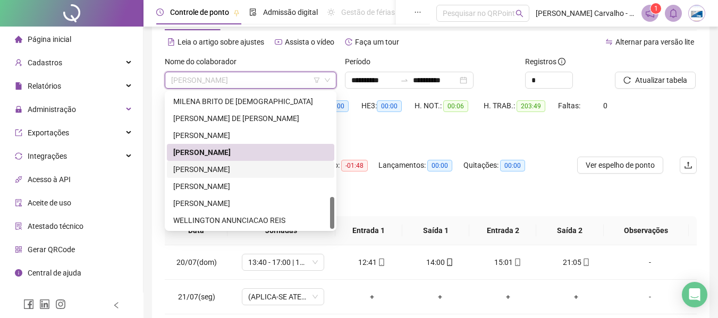
click at [256, 169] on div "[PERSON_NAME]" at bounding box center [250, 170] width 155 height 12
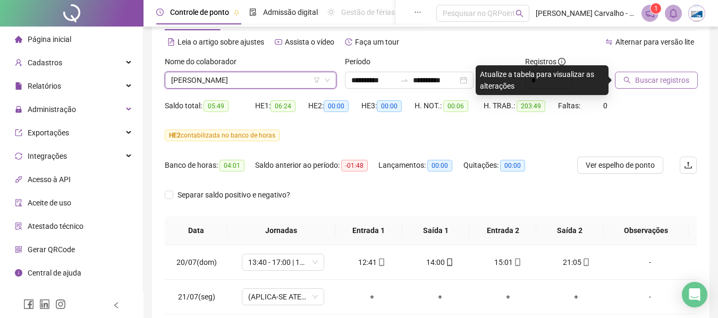
click at [663, 88] on button "Buscar registros" at bounding box center [656, 80] width 83 height 17
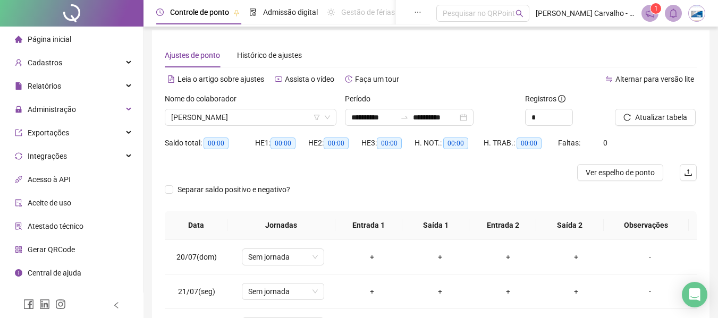
scroll to position [0, 0]
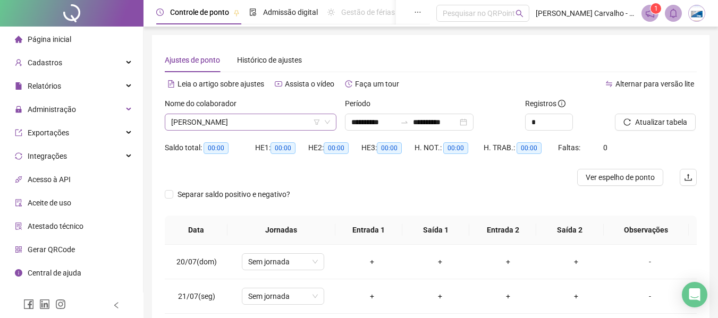
click at [279, 127] on span "[PERSON_NAME]" at bounding box center [250, 122] width 159 height 16
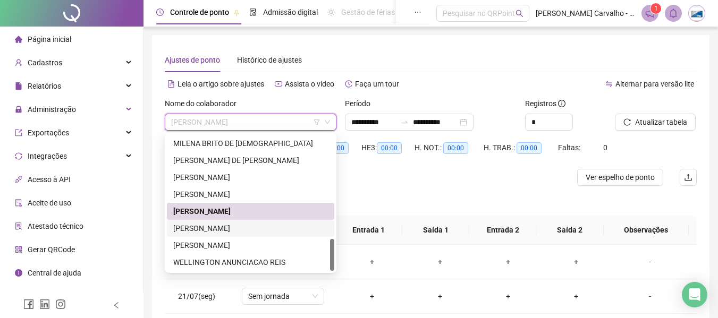
click at [227, 230] on div "[PERSON_NAME]" at bounding box center [250, 229] width 155 height 12
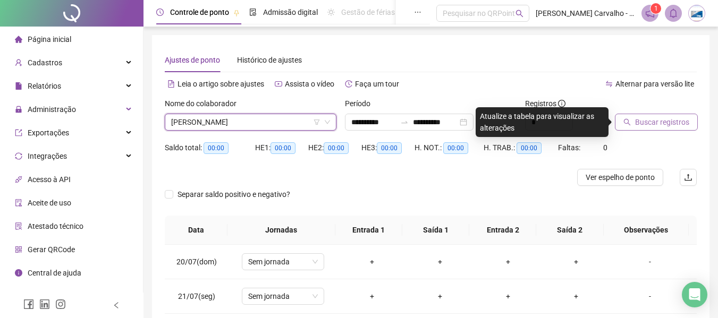
click at [650, 124] on span "Buscar registros" at bounding box center [662, 122] width 54 height 12
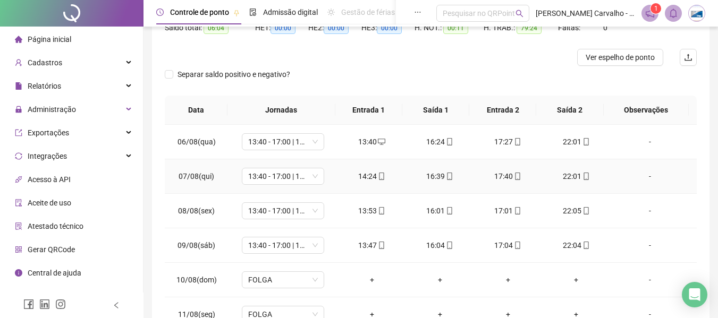
scroll to position [53, 0]
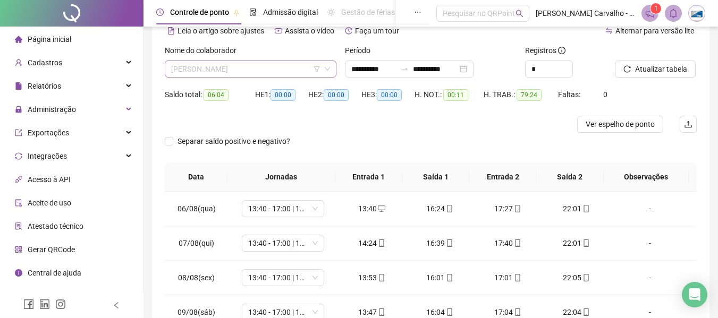
click at [273, 69] on span "[PERSON_NAME]" at bounding box center [250, 69] width 159 height 16
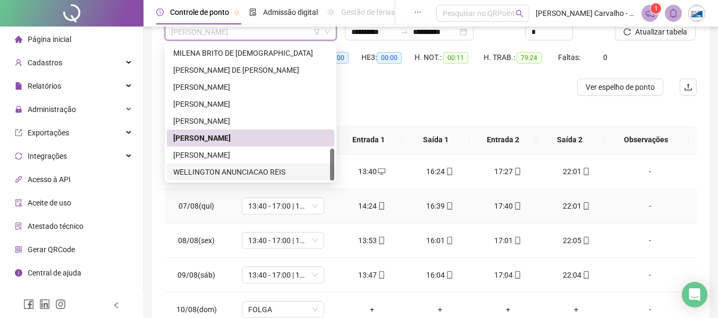
scroll to position [106, 0]
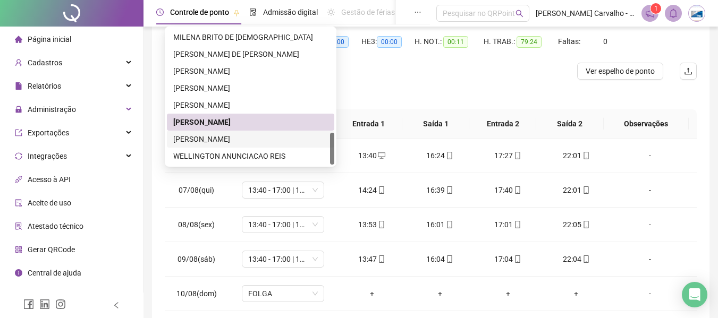
click at [229, 140] on div "VIVIANE SOUZA SANTOS" at bounding box center [250, 139] width 155 height 12
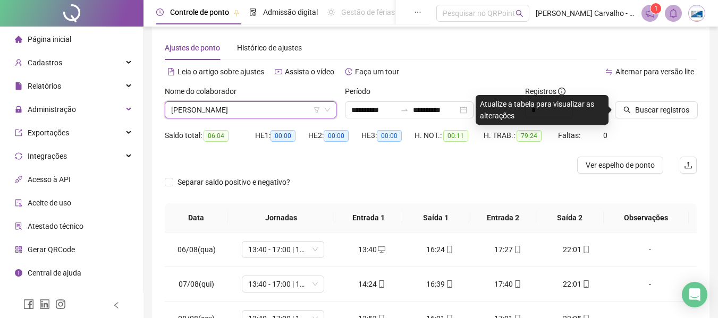
scroll to position [0, 0]
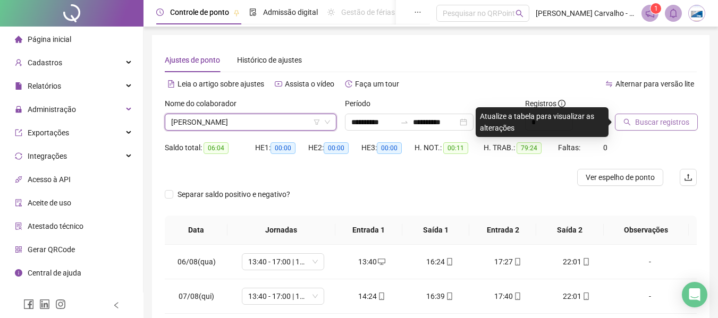
click at [643, 116] on span "Buscar registros" at bounding box center [662, 122] width 54 height 12
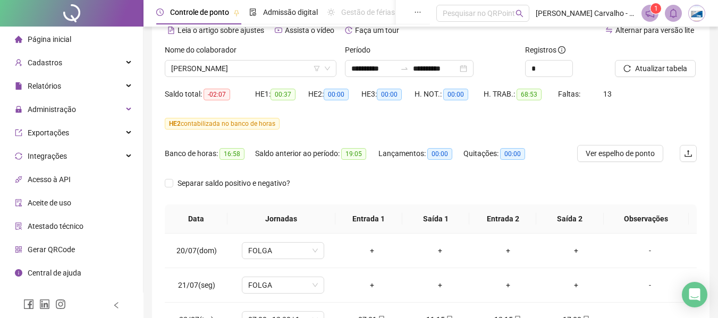
scroll to position [53, 0]
click at [274, 68] on span "VIVIANE SOUZA SANTOS" at bounding box center [250, 69] width 159 height 16
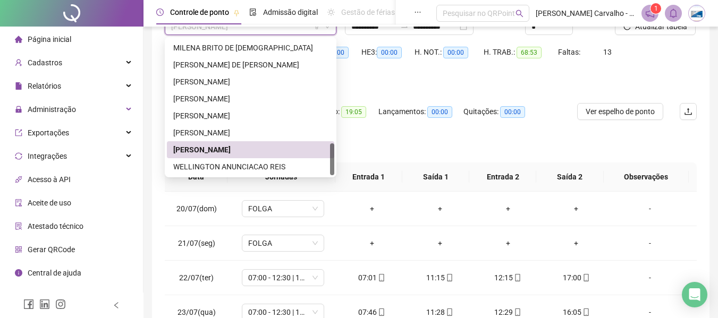
scroll to position [106, 0]
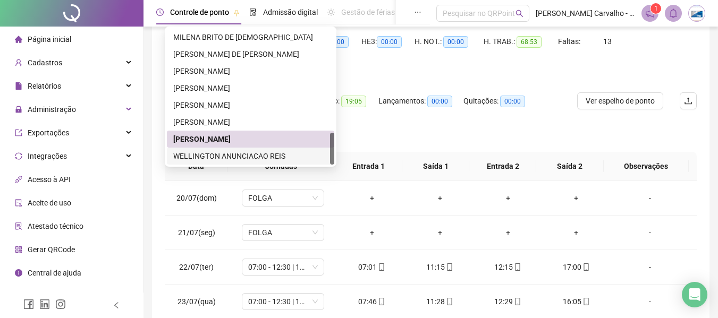
click at [260, 157] on div "WELLINGTON ANUNCIACAO REIS" at bounding box center [250, 156] width 155 height 12
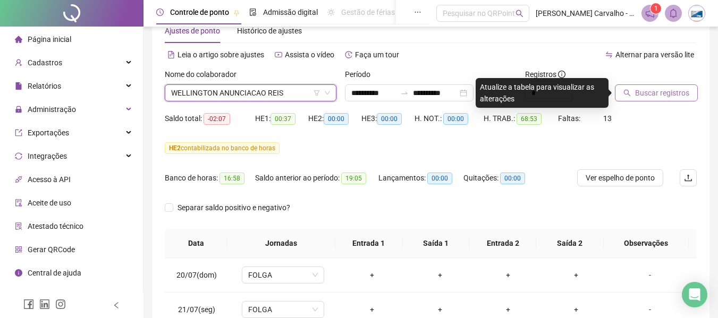
scroll to position [0, 0]
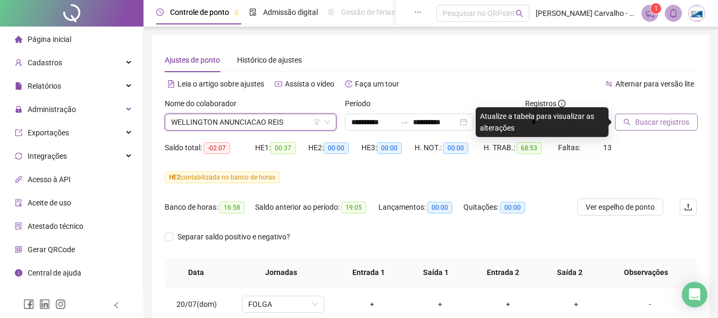
click at [640, 125] on span "Buscar registros" at bounding box center [662, 122] width 54 height 12
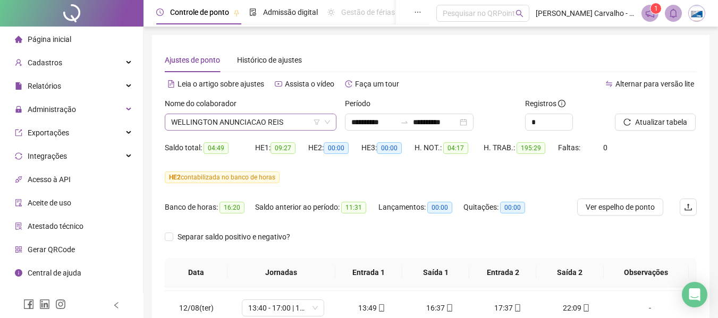
click at [293, 119] on span "WELLINGTON ANUNCIACAO REIS" at bounding box center [250, 122] width 159 height 16
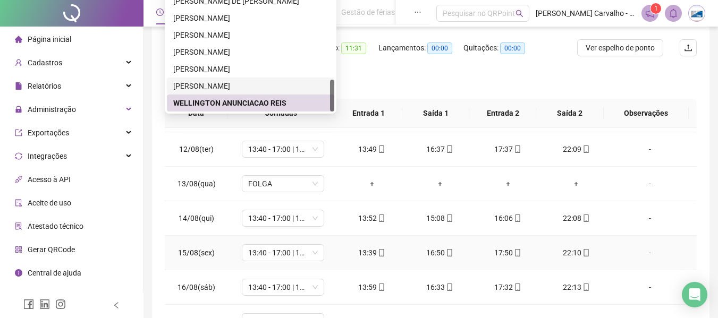
scroll to position [631, 0]
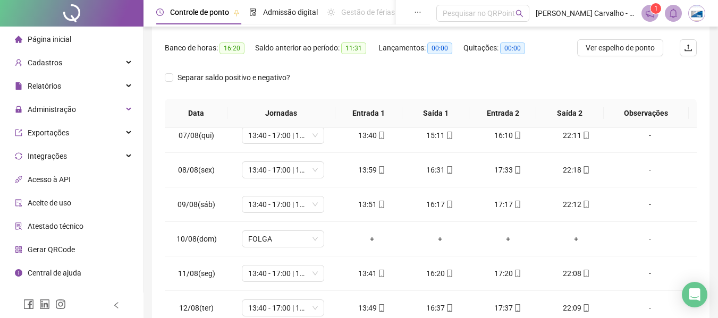
click at [592, 103] on th "Saída 2" at bounding box center [569, 113] width 67 height 29
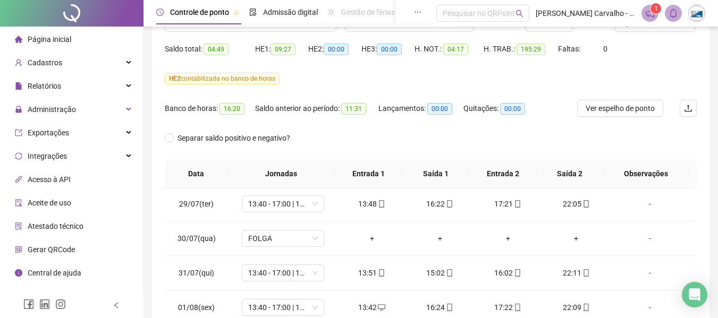
scroll to position [0, 0]
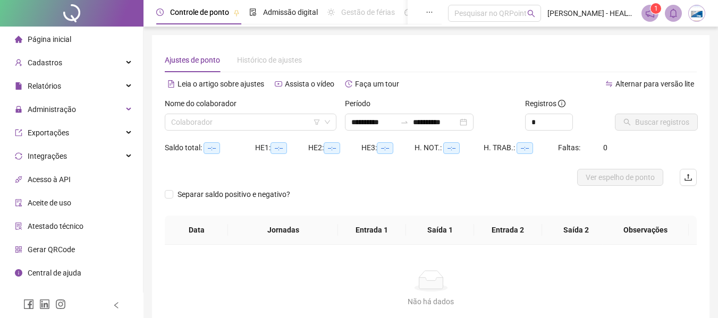
type input "**********"
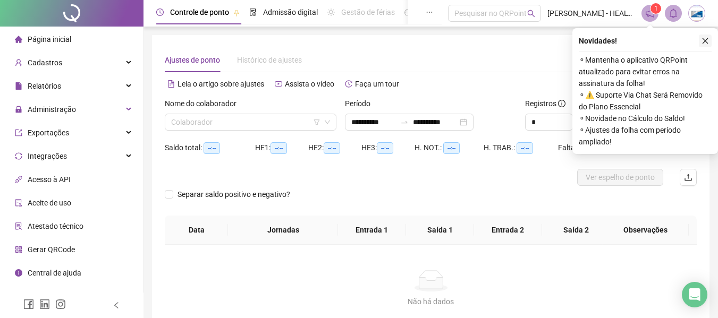
click at [710, 44] on button "button" at bounding box center [705, 41] width 13 height 13
